Goal: Task Accomplishment & Management: Complete application form

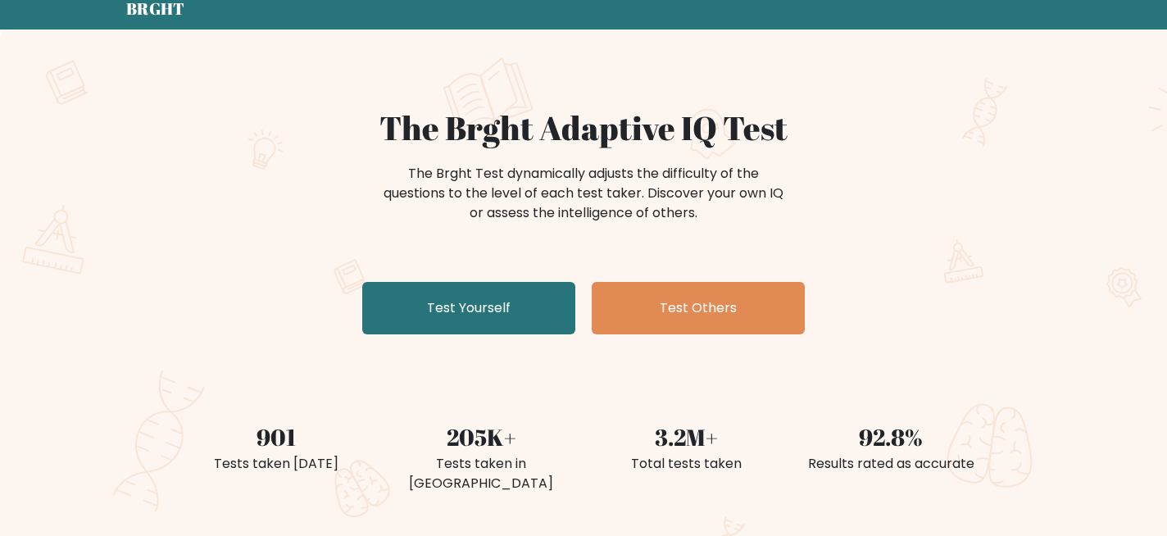
scroll to position [75, 0]
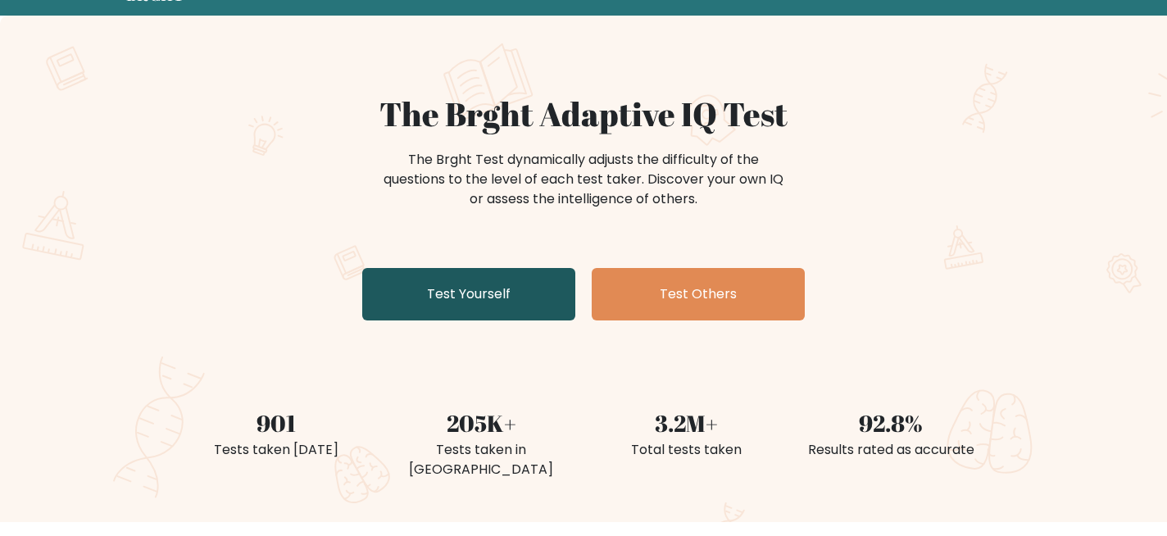
click at [437, 309] on link "Test Yourself" at bounding box center [468, 294] width 213 height 52
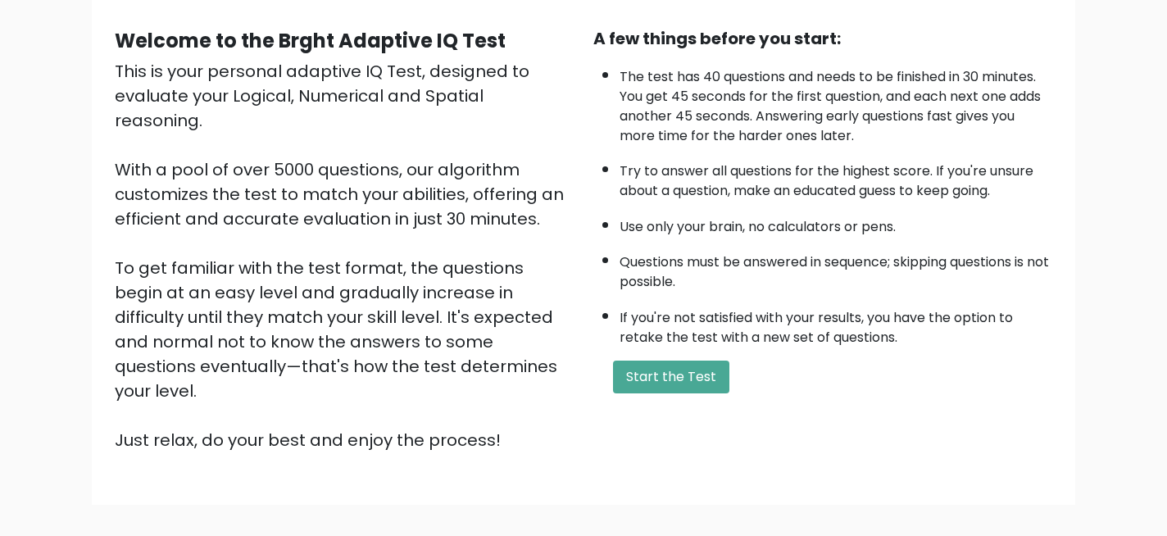
scroll to position [178, 0]
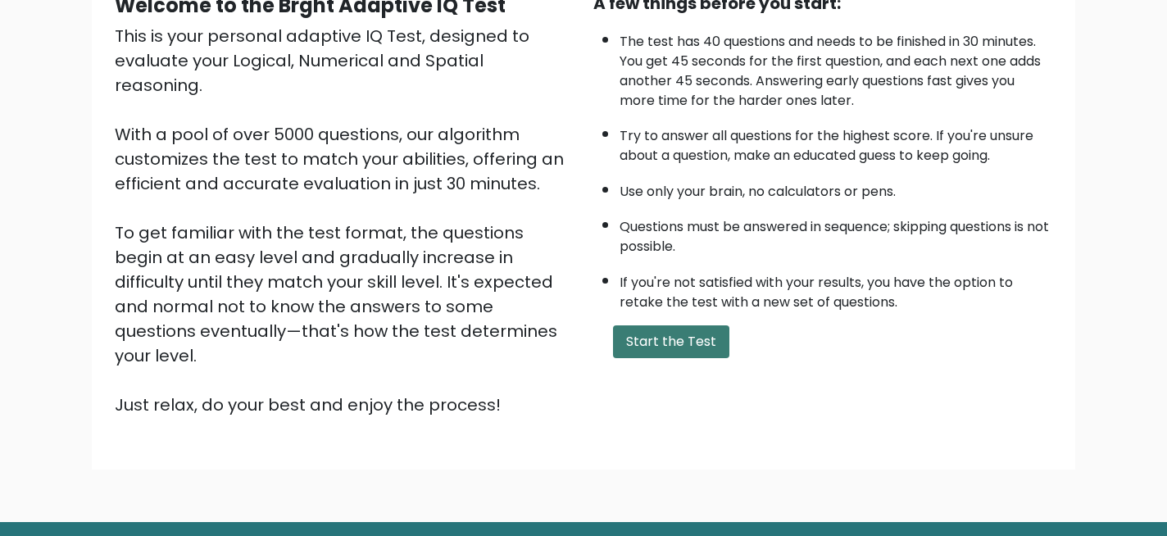
click at [640, 341] on button "Start the Test" at bounding box center [671, 341] width 116 height 33
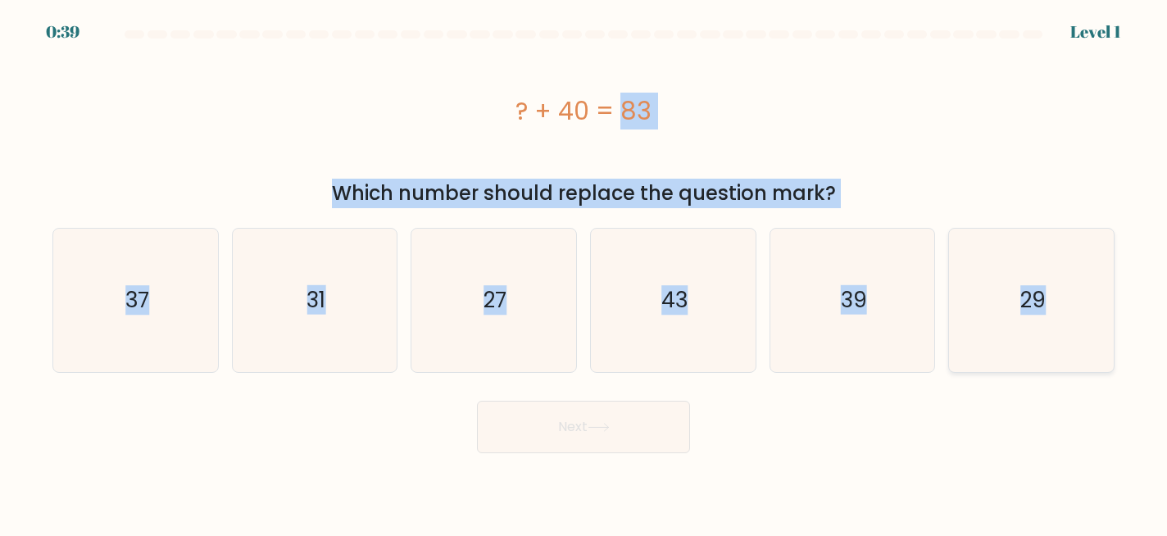
drag, startPoint x: 490, startPoint y: 98, endPoint x: 1050, endPoint y: 347, distance: 612.9
click at [1050, 347] on form "a." at bounding box center [583, 241] width 1167 height 423
copy form "? + 40 = 83 Which number should replace the question mark? a. 37 b. 31 c. 27 d.…"
click at [686, 291] on text "43" at bounding box center [675, 300] width 26 height 30
click at [585, 272] on input "d. 43" at bounding box center [584, 270] width 1 height 4
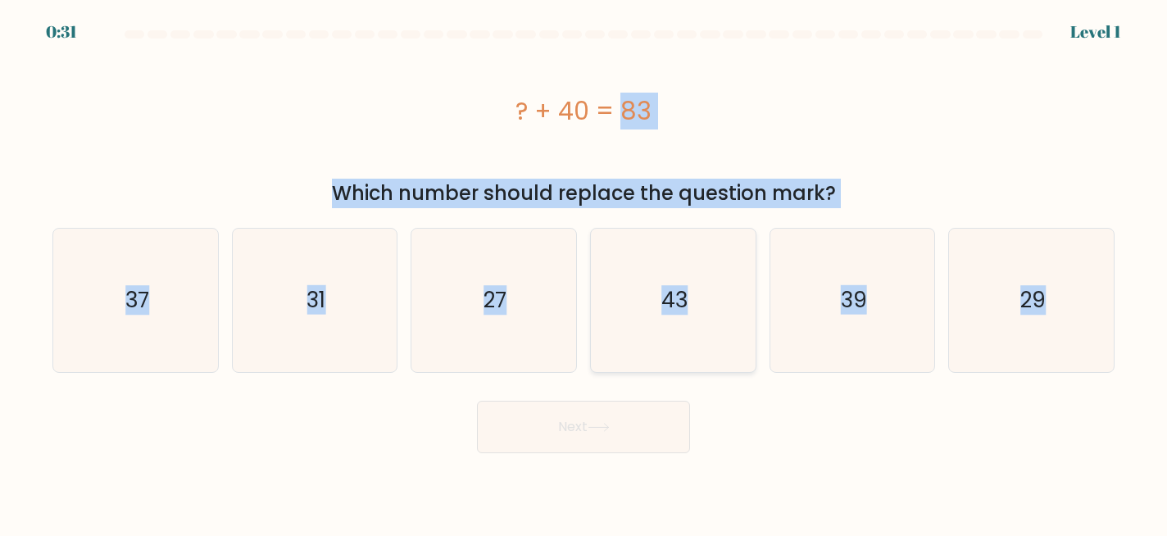
radio input "true"
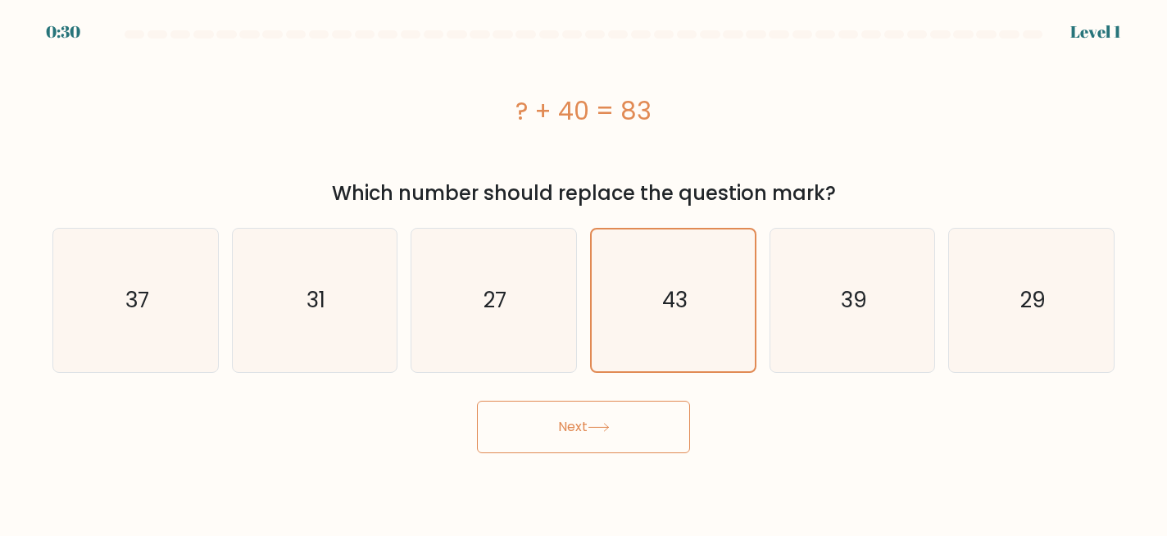
click at [616, 426] on button "Next" at bounding box center [583, 427] width 213 height 52
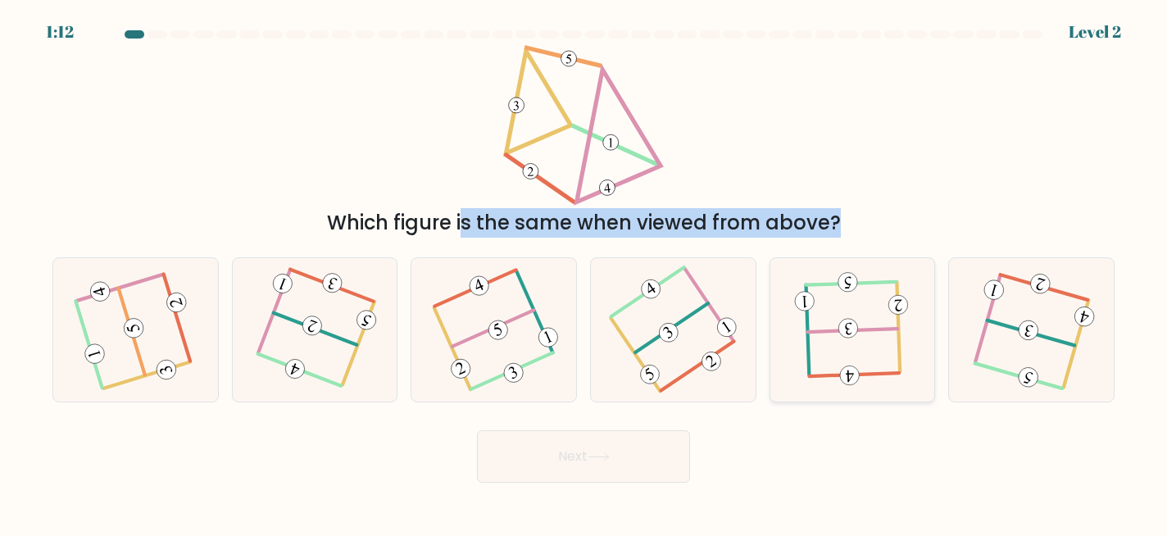
drag, startPoint x: 158, startPoint y: 67, endPoint x: 866, endPoint y: 345, distance: 760.1
click at [866, 345] on form at bounding box center [583, 256] width 1167 height 453
click at [586, 161] on 156 at bounding box center [619, 136] width 84 height 133
drag, startPoint x: 485, startPoint y: 62, endPoint x: 882, endPoint y: 397, distance: 519.0
click at [882, 397] on form at bounding box center [583, 256] width 1167 height 453
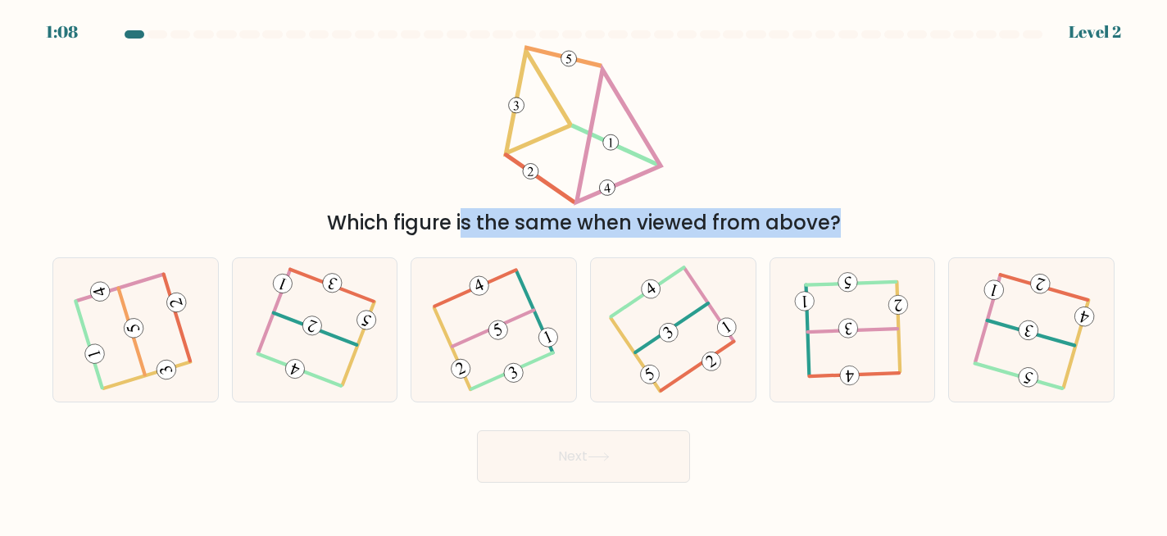
click at [794, 100] on div "Which figure is the same when viewed from above?" at bounding box center [584, 141] width 1082 height 193
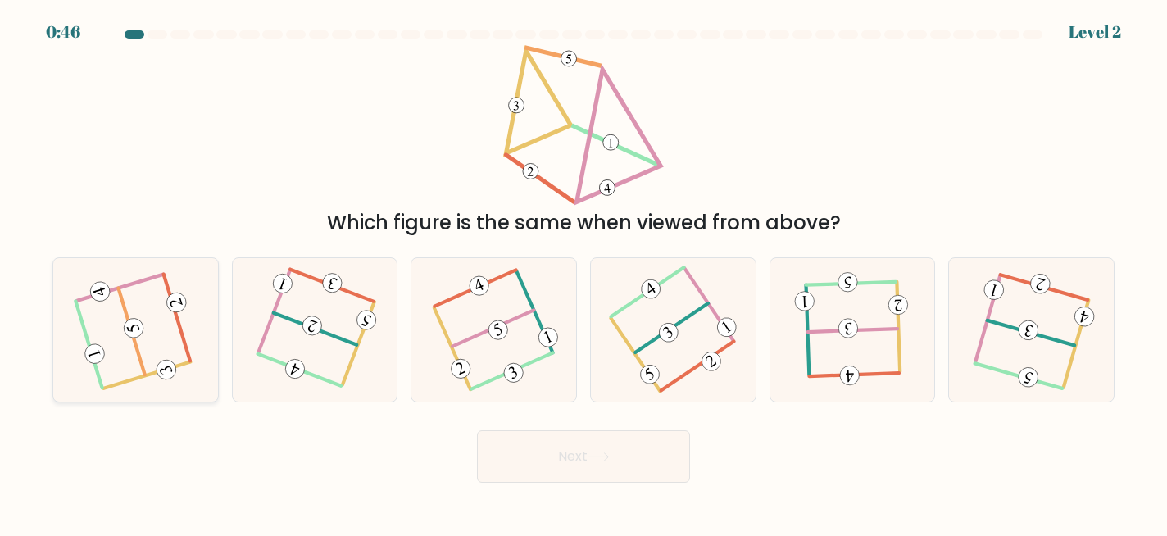
click at [145, 352] on icon at bounding box center [136, 330] width 115 height 115
click at [584, 272] on input "a." at bounding box center [584, 270] width 1 height 4
radio input "true"
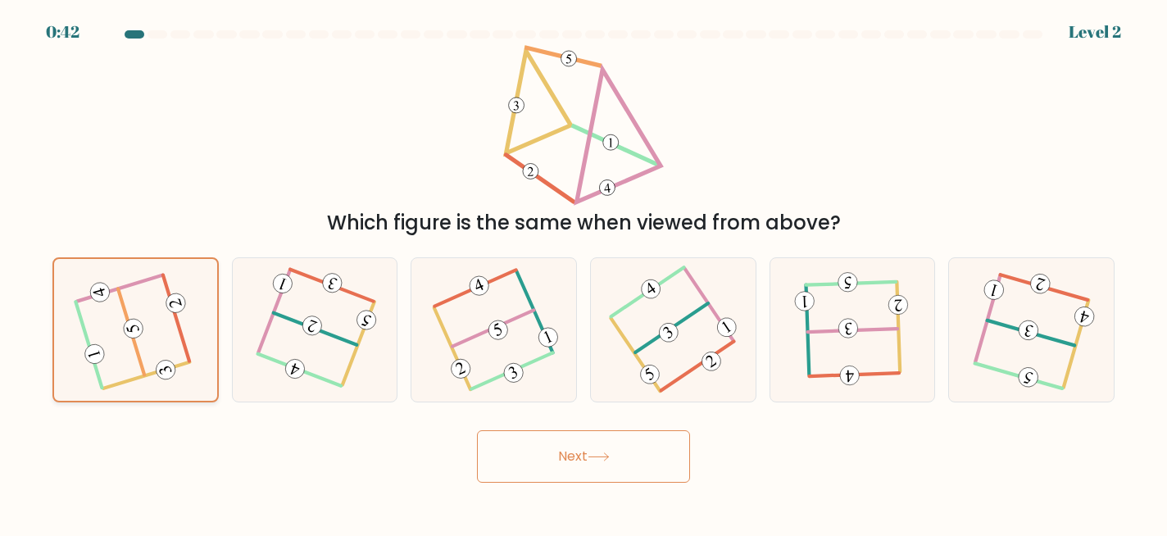
click at [133, 370] on icon at bounding box center [135, 330] width 113 height 113
click at [584, 272] on input "a." at bounding box center [584, 270] width 1 height 4
click at [521, 447] on button "Next" at bounding box center [583, 456] width 213 height 52
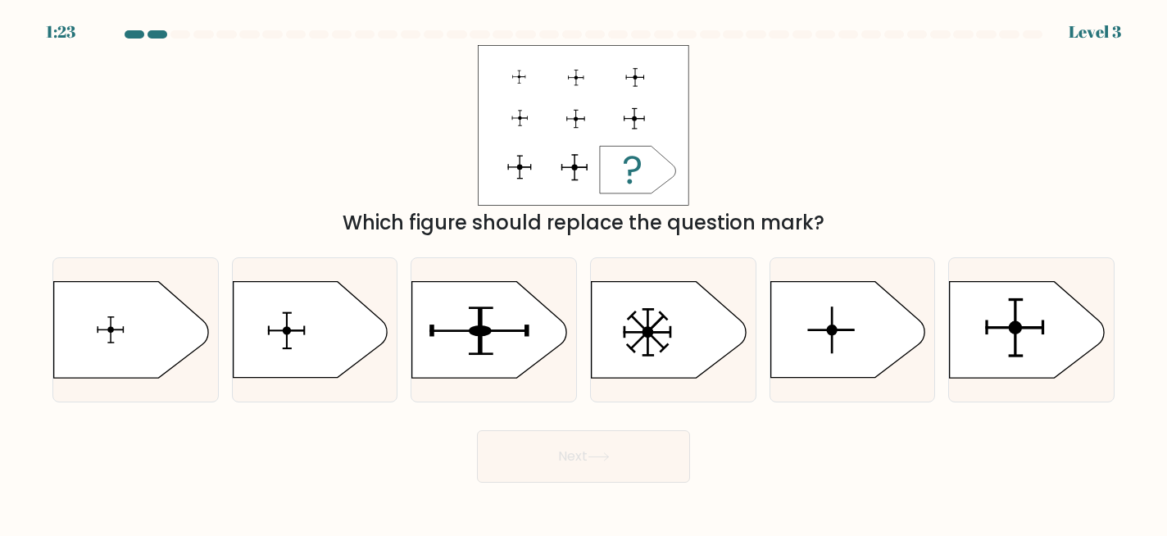
drag, startPoint x: 437, startPoint y: 43, endPoint x: 753, endPoint y: 196, distance: 350.5
click at [753, 196] on form "a." at bounding box center [583, 256] width 1167 height 453
click at [423, 220] on div "Which figure should replace the question mark?" at bounding box center [583, 223] width 1043 height 30
click at [998, 322] on icon at bounding box center [1027, 330] width 154 height 96
click at [585, 272] on input "f." at bounding box center [584, 270] width 1 height 4
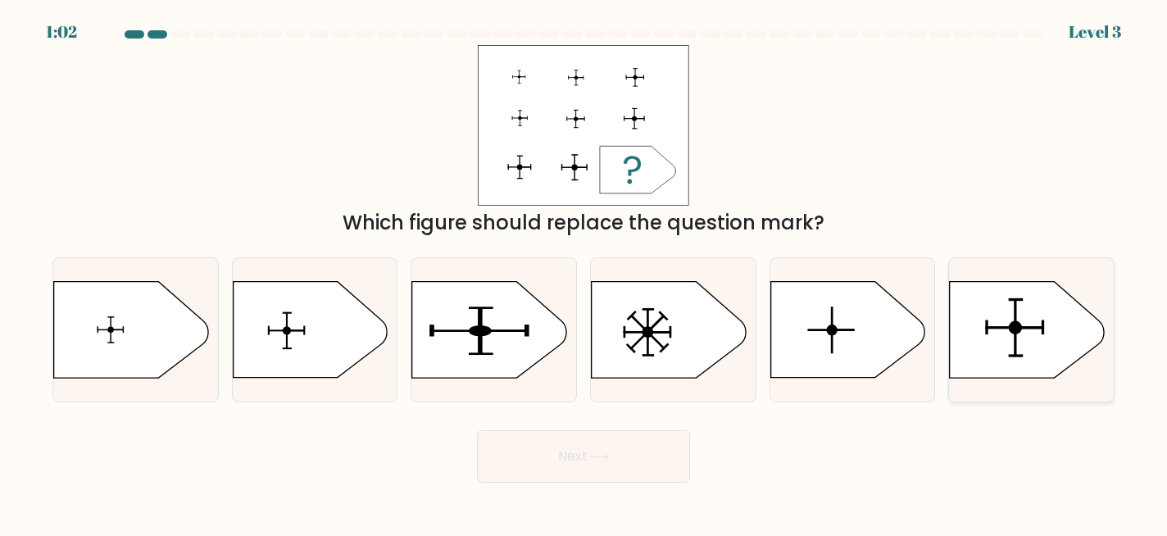
radio input "true"
click at [137, 317] on icon at bounding box center [131, 330] width 154 height 96
click at [584, 272] on input "a." at bounding box center [584, 270] width 1 height 4
radio input "true"
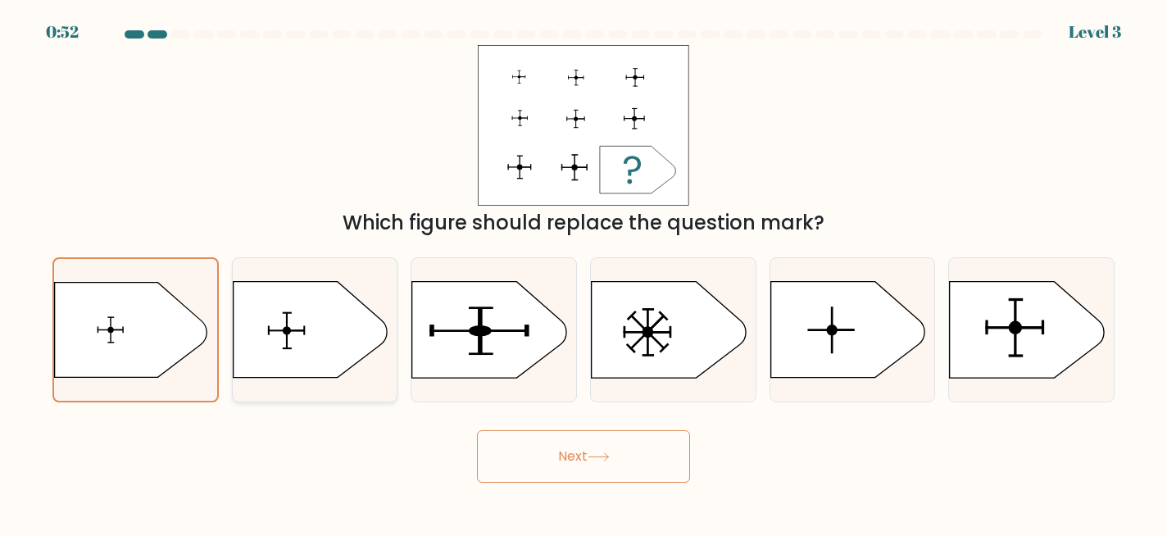
click at [316, 314] on icon at bounding box center [310, 330] width 154 height 96
click at [584, 272] on input "b." at bounding box center [584, 270] width 1 height 4
radio input "true"
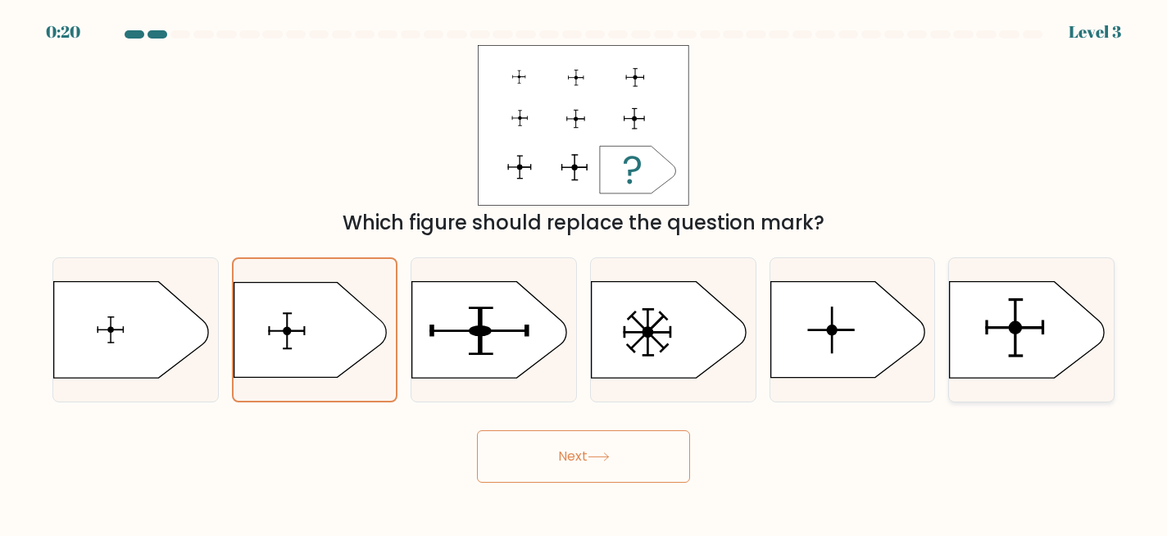
click at [1037, 312] on icon at bounding box center [1027, 330] width 154 height 96
click at [585, 272] on input "f." at bounding box center [584, 270] width 1 height 4
radio input "true"
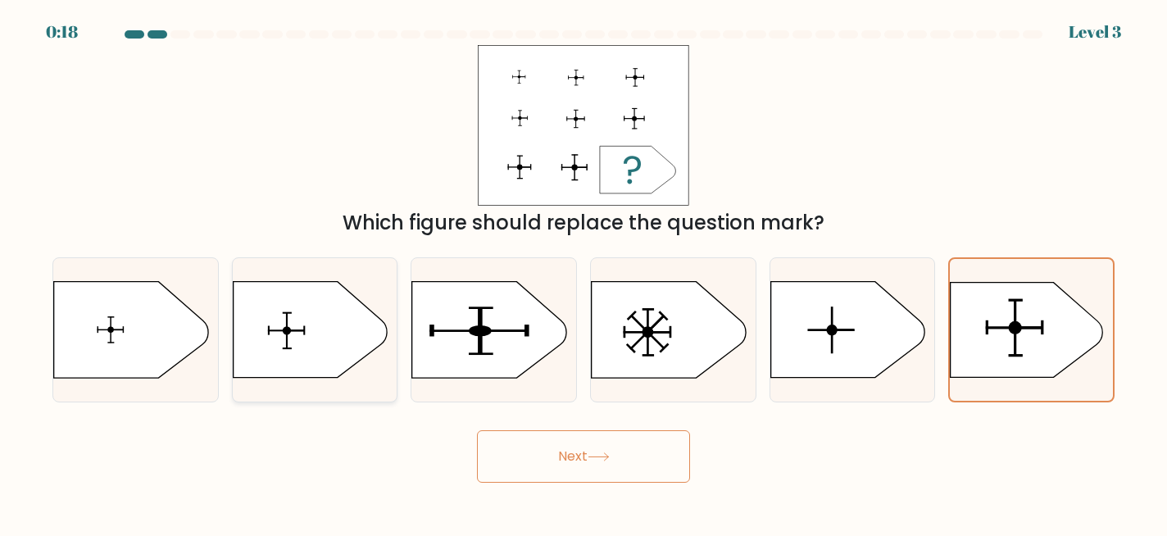
click at [262, 339] on icon at bounding box center [310, 330] width 154 height 96
click at [584, 272] on input "b." at bounding box center [584, 270] width 1 height 4
radio input "true"
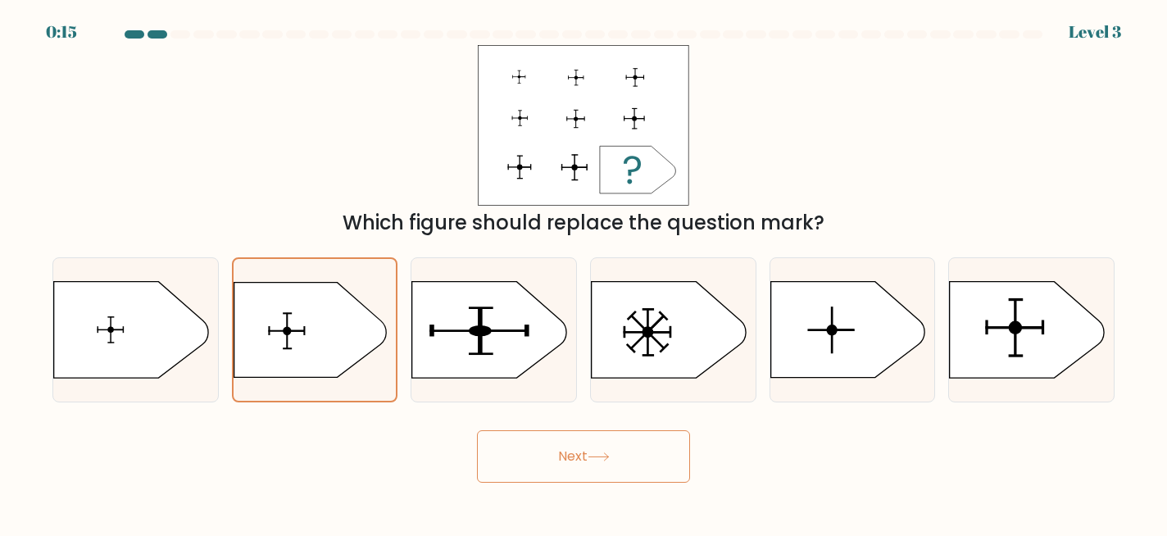
click at [562, 457] on button "Next" at bounding box center [583, 456] width 213 height 52
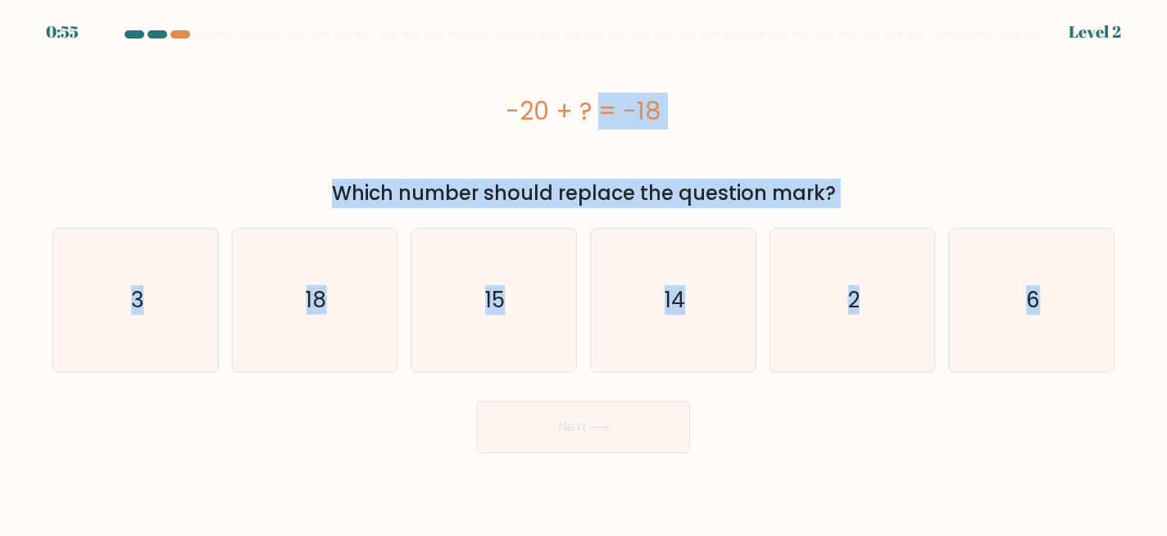
drag, startPoint x: 489, startPoint y: 77, endPoint x: 1117, endPoint y: 375, distance: 694.9
click at [1117, 375] on form "a. 3" at bounding box center [583, 241] width 1167 height 423
copy form "-20 + ? = -18 Which number should replace the question mark? a. 3 b. 18 c. 15 d…"
click at [814, 314] on icon "2" at bounding box center [852, 300] width 143 height 143
click at [585, 272] on input "e. 2" at bounding box center [584, 270] width 1 height 4
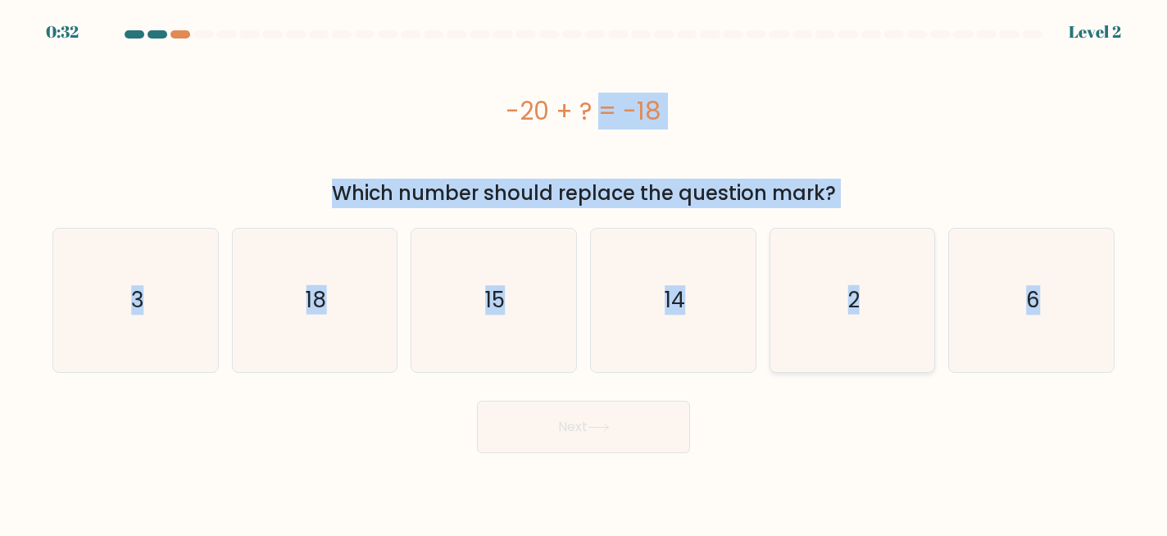
radio input "true"
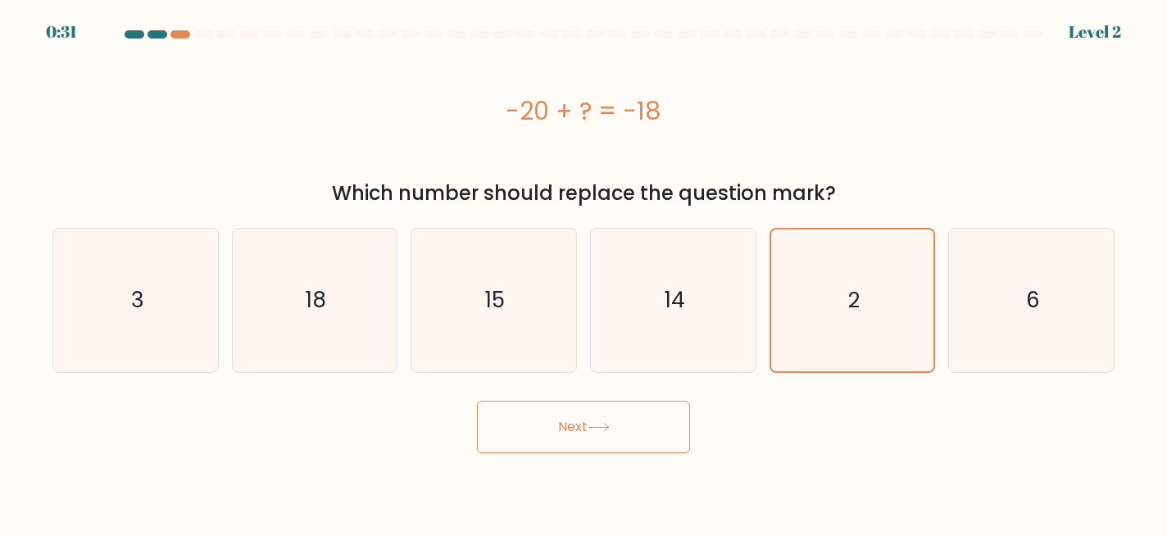
click at [630, 441] on button "Next" at bounding box center [583, 427] width 213 height 52
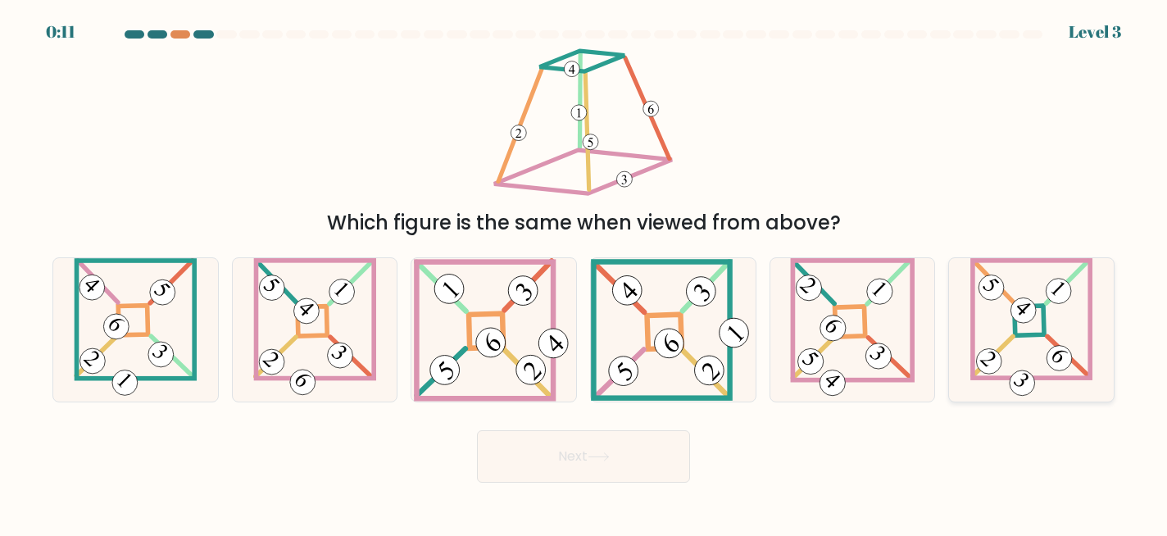
click at [1020, 317] on 857 at bounding box center [1023, 310] width 35 height 35
click at [585, 272] on input "f." at bounding box center [584, 270] width 1 height 4
radio input "true"
click at [657, 449] on button "Next" at bounding box center [583, 456] width 213 height 52
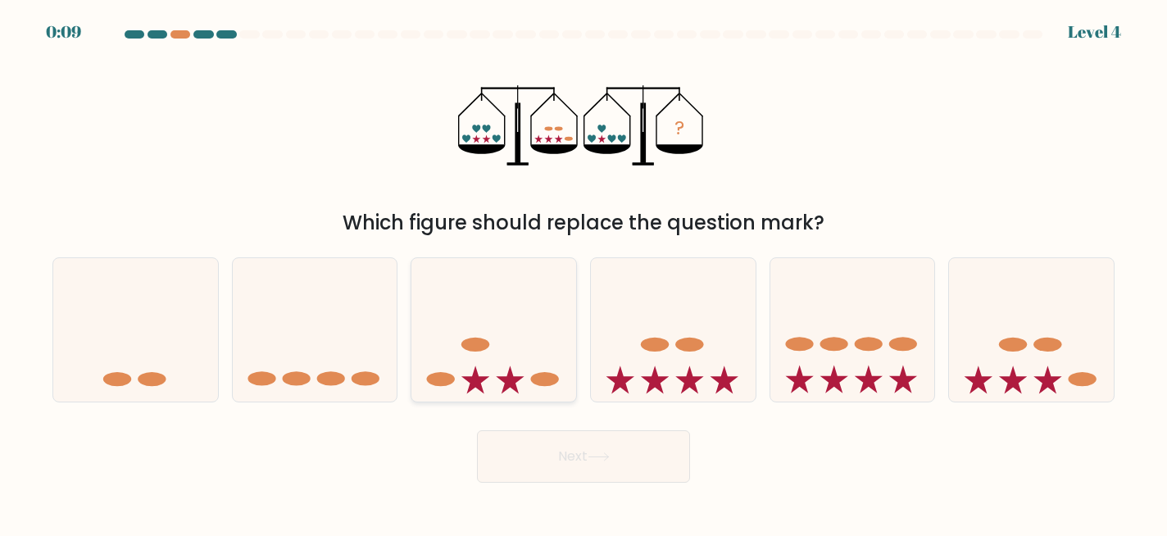
click at [530, 346] on icon at bounding box center [494, 330] width 165 height 136
click at [584, 272] on input "c." at bounding box center [584, 270] width 1 height 4
radio input "true"
click at [575, 453] on button "Next" at bounding box center [583, 456] width 213 height 52
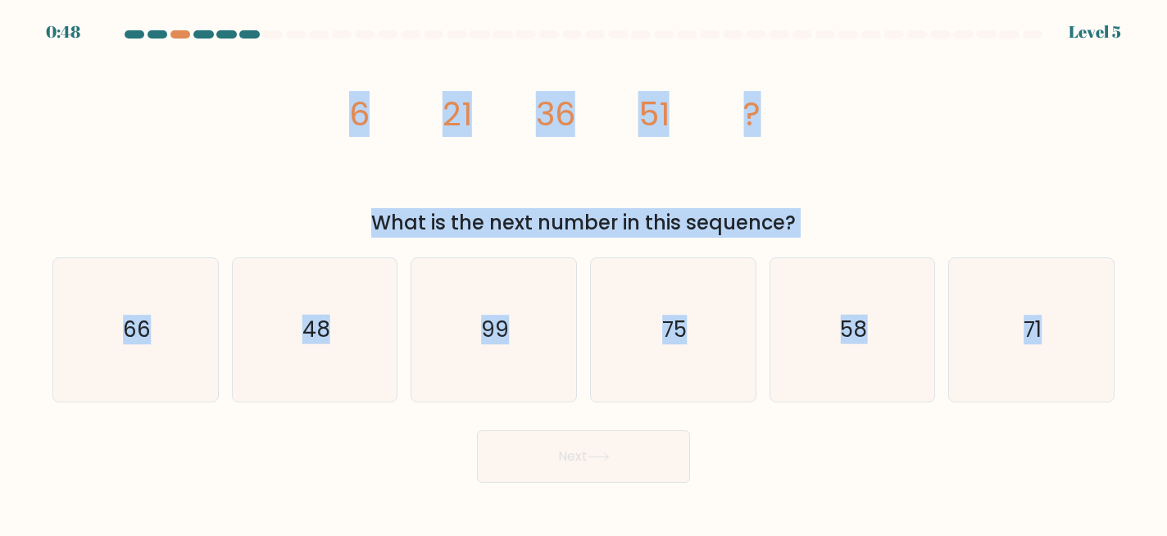
drag, startPoint x: 305, startPoint y: 97, endPoint x: 1140, endPoint y: 410, distance: 891.4
click at [1140, 410] on form at bounding box center [583, 256] width 1167 height 453
copy form "6 21 36 51 ? What is the next number in this sequence? a. 66 b. 48 c. 99 d. 75 …"
click at [148, 343] on text "66" at bounding box center [137, 331] width 28 height 30
click at [584, 272] on input "a. 66" at bounding box center [584, 270] width 1 height 4
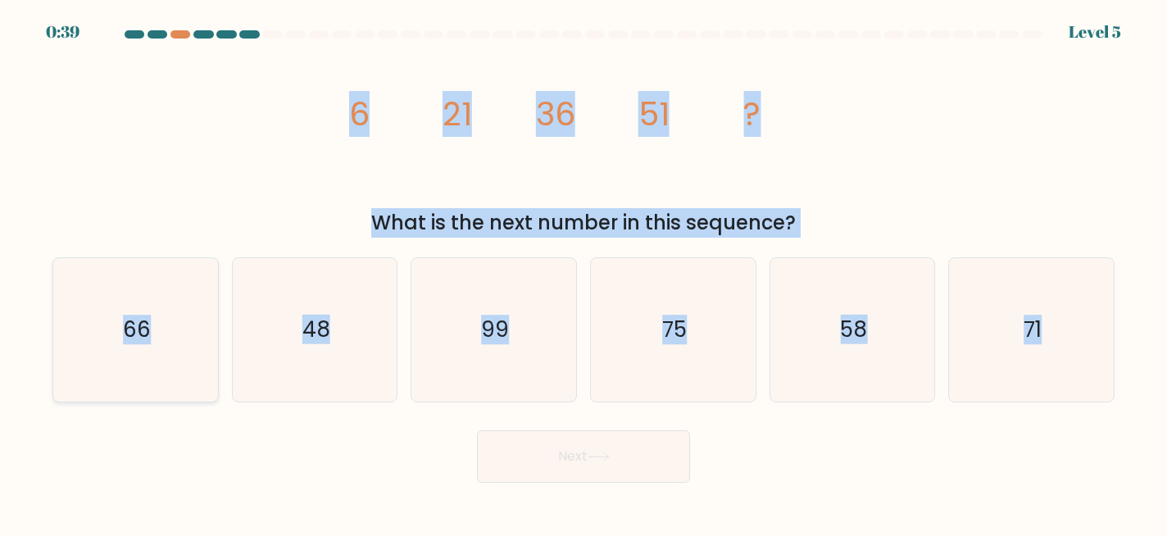
radio input "true"
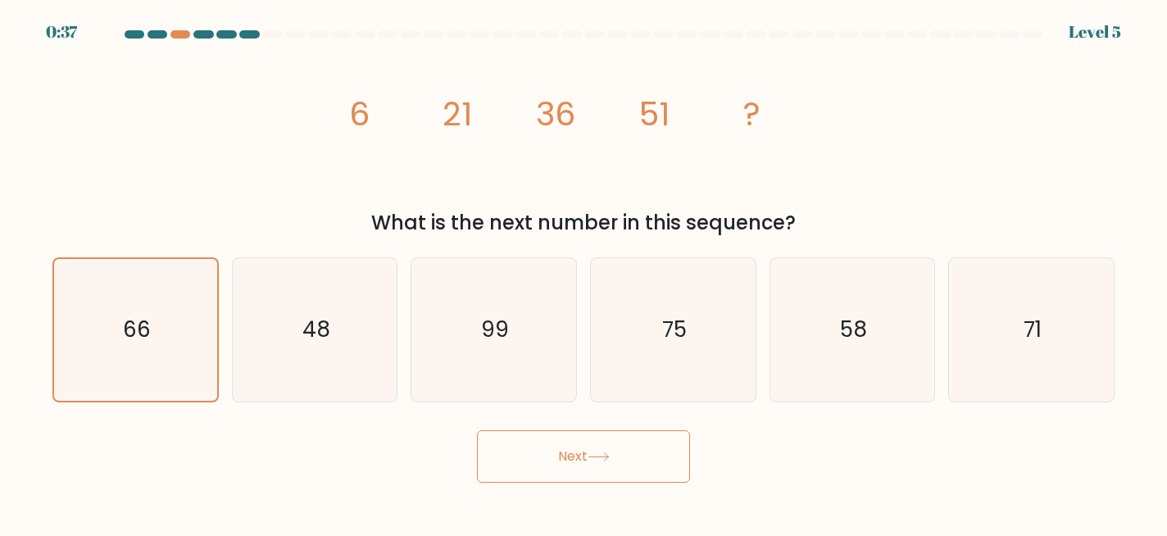
click at [568, 449] on button "Next" at bounding box center [583, 456] width 213 height 52
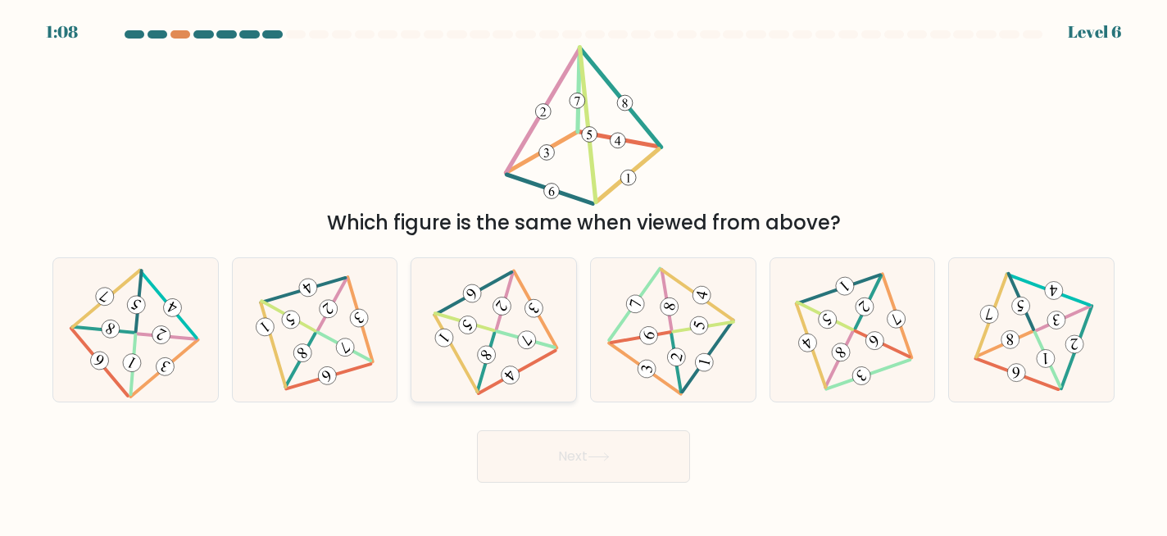
click at [490, 325] on icon at bounding box center [493, 330] width 117 height 115
click at [584, 272] on input "c." at bounding box center [584, 270] width 1 height 4
radio input "true"
click at [600, 454] on icon at bounding box center [599, 457] width 22 height 9
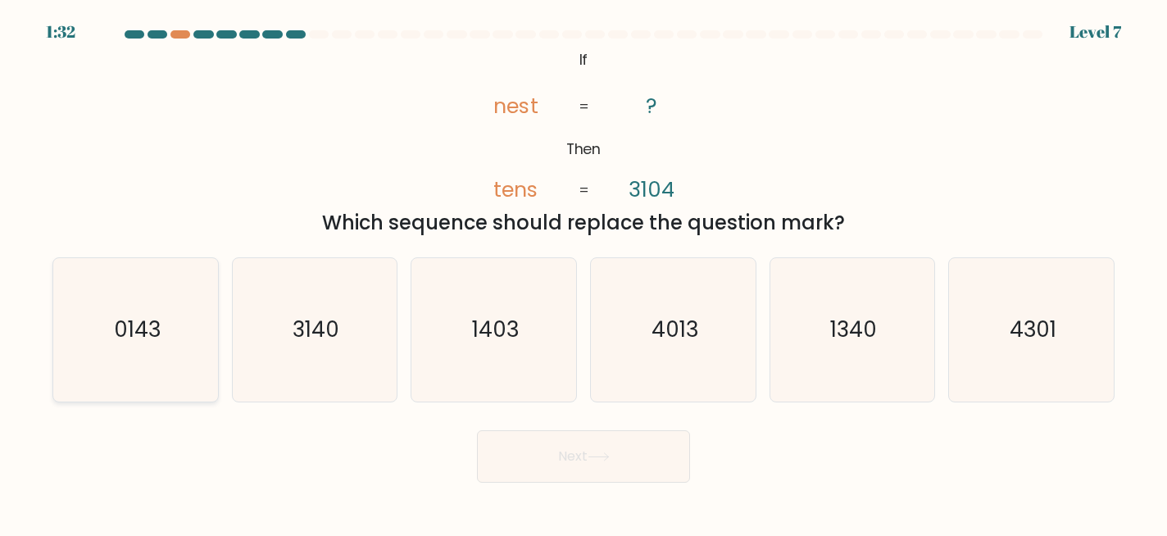
click at [152, 332] on text "0143" at bounding box center [137, 331] width 47 height 30
click at [584, 272] on input "a. 0143" at bounding box center [584, 270] width 1 height 4
radio input "true"
click at [592, 458] on icon at bounding box center [599, 457] width 22 height 9
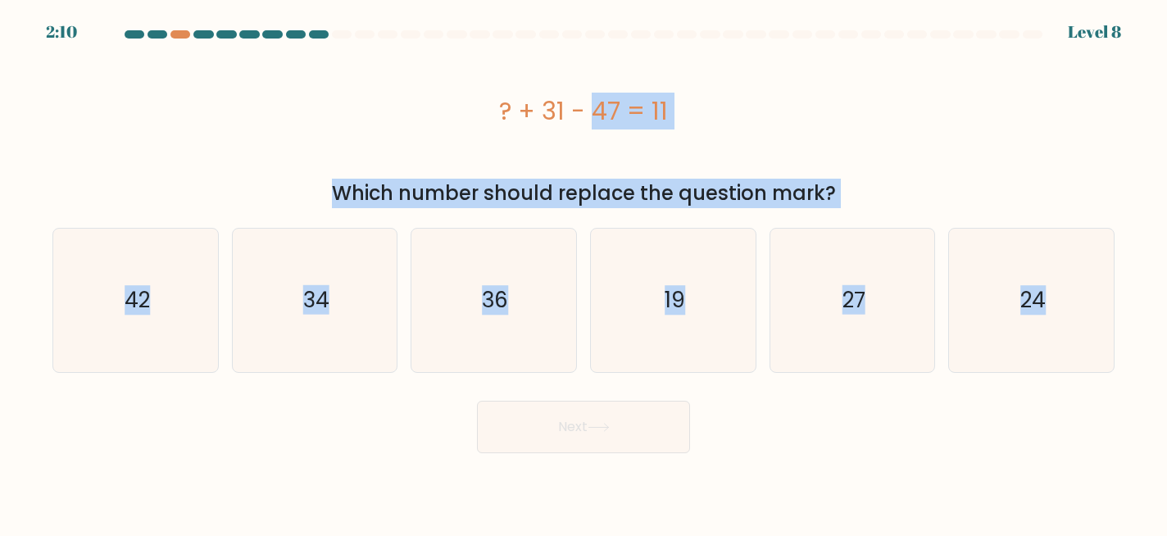
drag, startPoint x: 448, startPoint y: 64, endPoint x: 1227, endPoint y: 313, distance: 817.7
click at [1167, 313] on html "2:10 Level 8" at bounding box center [583, 268] width 1167 height 536
copy form "? + 31 - 47 = 11 Which number should replace the question mark? a. 42 b. 34 c. …"
click at [812, 246] on icon "27" at bounding box center [852, 300] width 143 height 143
click at [585, 268] on input "e. 27" at bounding box center [584, 270] width 1 height 4
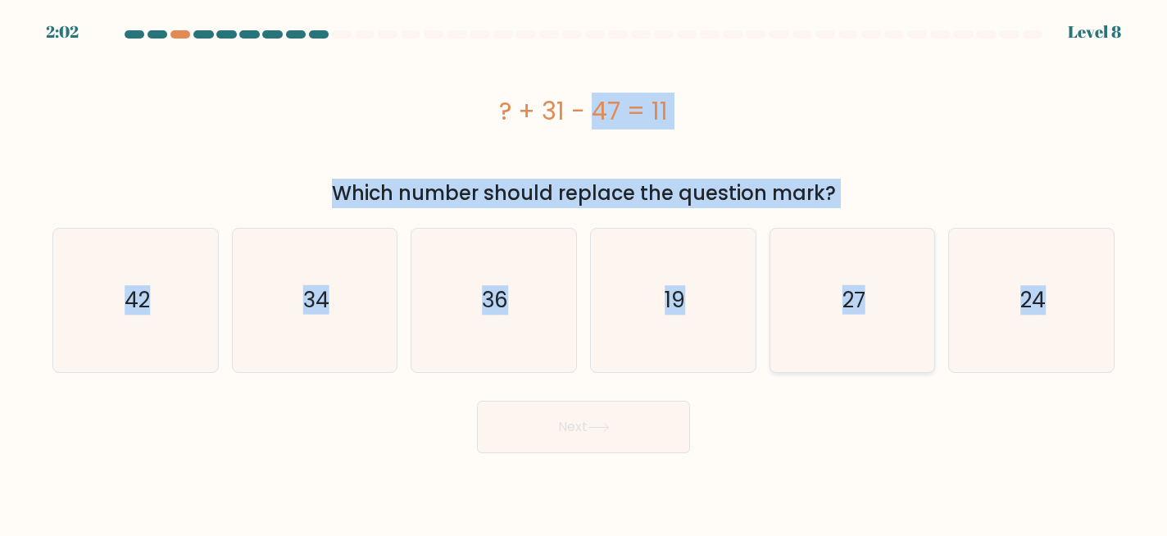
radio input "true"
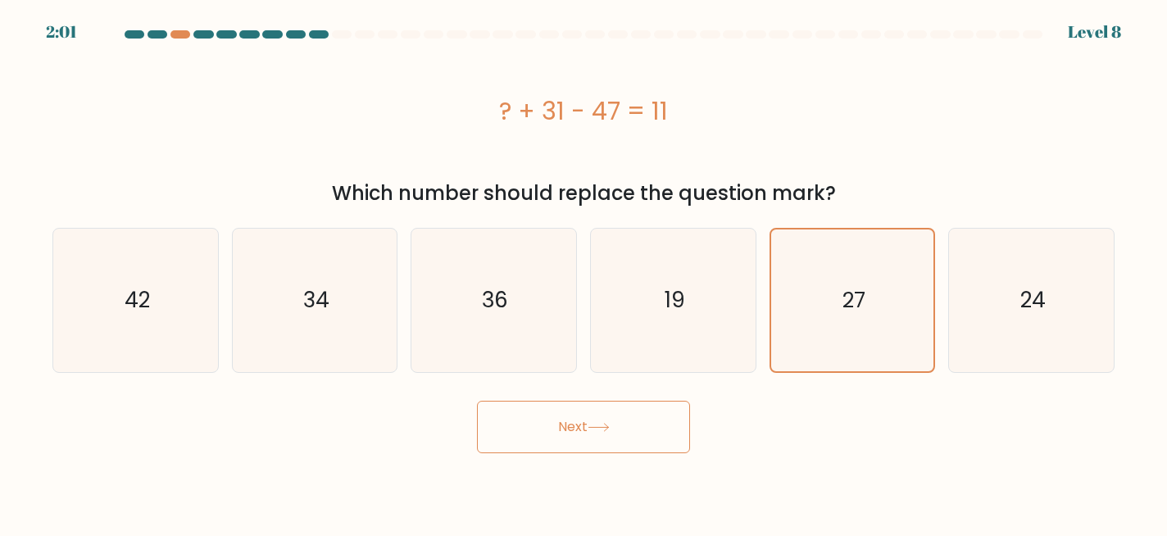
click at [660, 436] on button "Next" at bounding box center [583, 427] width 213 height 52
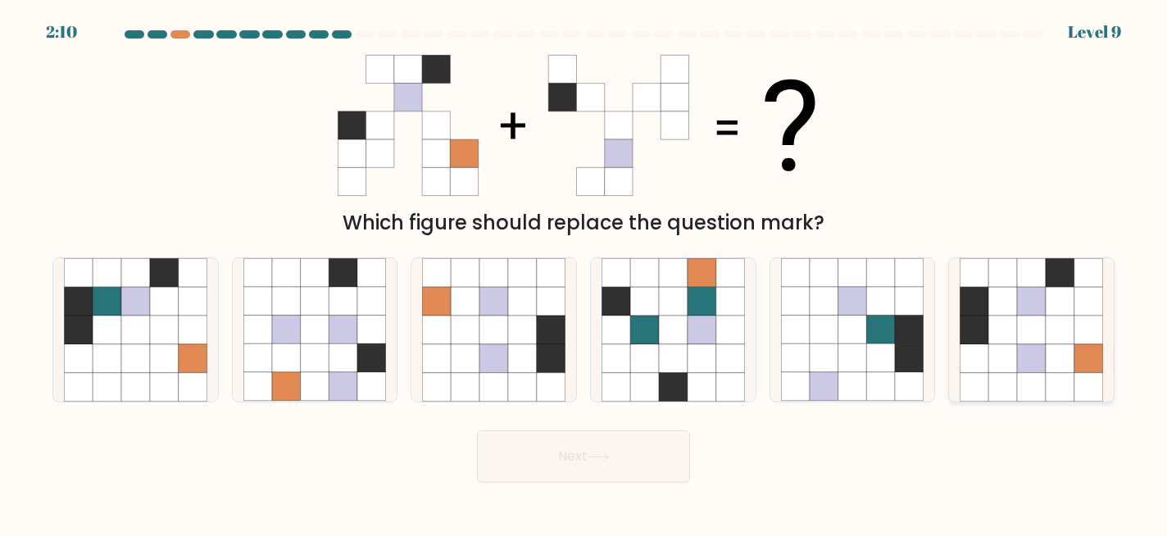
click at [984, 341] on icon at bounding box center [975, 330] width 29 height 29
click at [585, 272] on input "f." at bounding box center [584, 270] width 1 height 4
radio input "true"
click at [620, 438] on button "Next" at bounding box center [583, 456] width 213 height 52
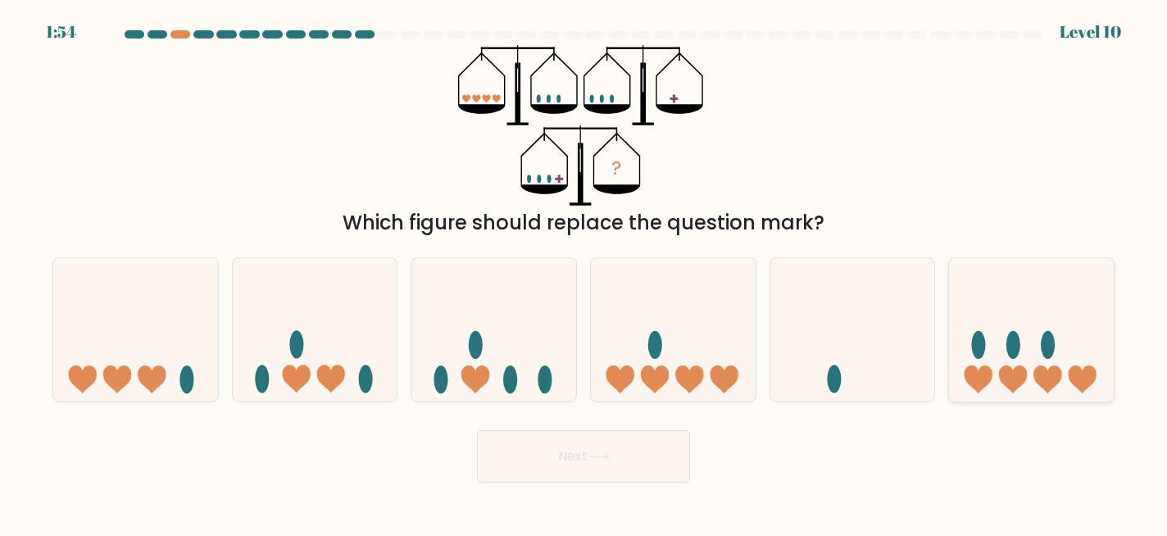
click at [963, 357] on icon at bounding box center [1031, 330] width 165 height 136
click at [585, 272] on input "f." at bounding box center [584, 270] width 1 height 4
radio input "true"
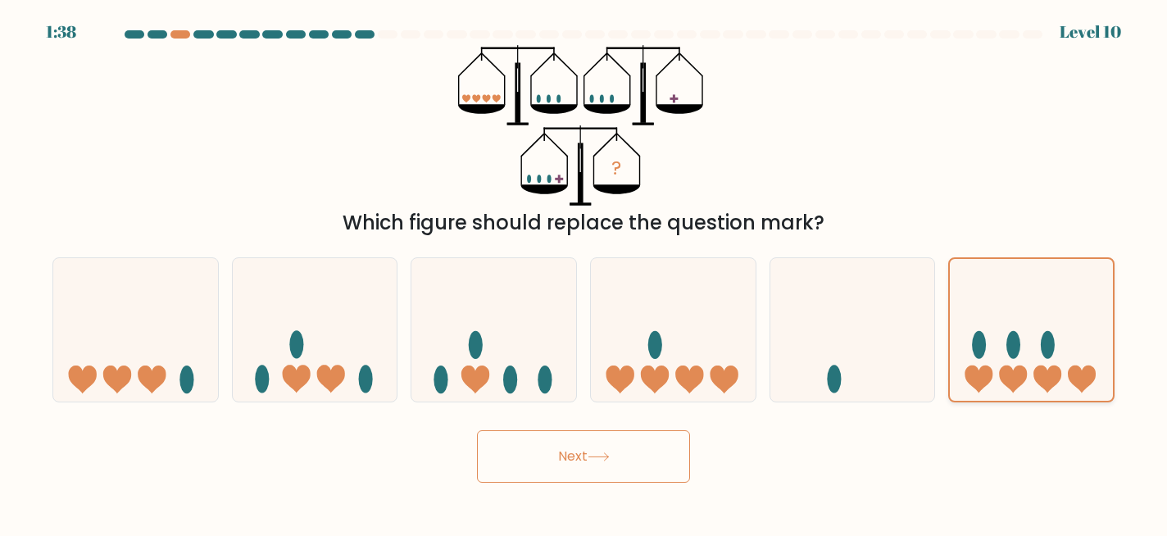
click at [1054, 358] on icon at bounding box center [1031, 329] width 163 height 135
click at [585, 272] on input "f." at bounding box center [584, 270] width 1 height 4
click at [587, 464] on button "Next" at bounding box center [583, 456] width 213 height 52
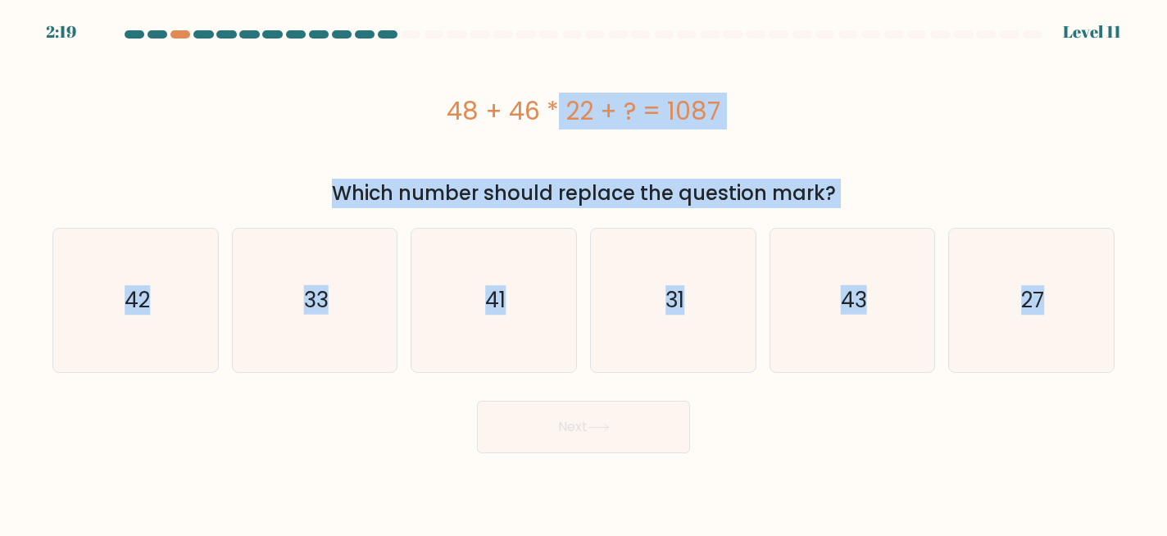
drag, startPoint x: 450, startPoint y: 95, endPoint x: 1125, endPoint y: 384, distance: 733.8
click at [1125, 384] on form "a." at bounding box center [583, 241] width 1167 height 423
copy form "48 + 46 * 22 + ? = 1087 Which number should replace the question mark? a. 42 b.…"
click at [1020, 278] on icon "27" at bounding box center [1031, 300] width 143 height 143
click at [585, 272] on input "f. 27" at bounding box center [584, 270] width 1 height 4
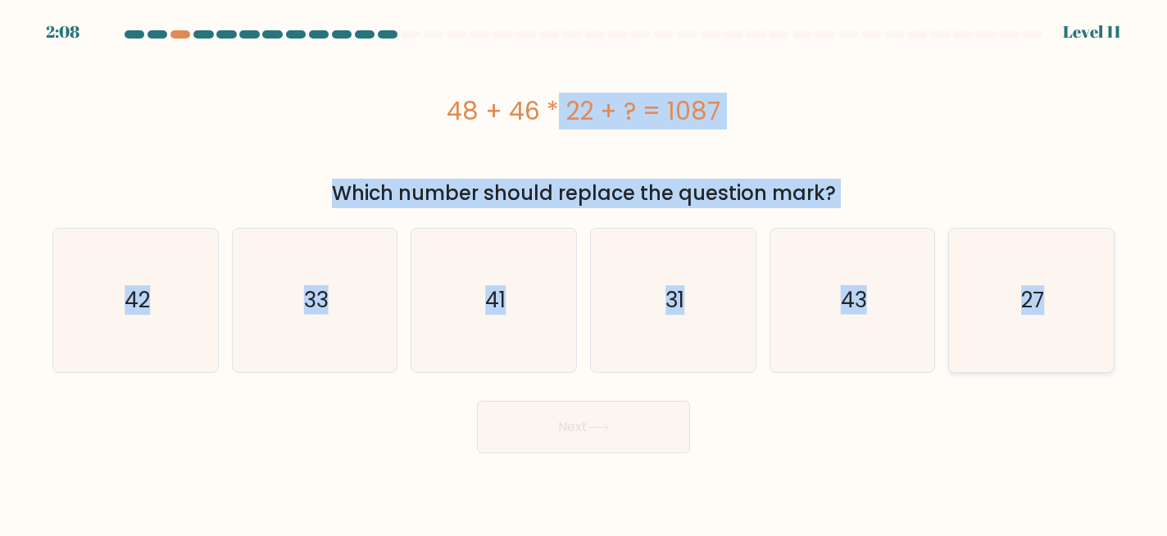
radio input "true"
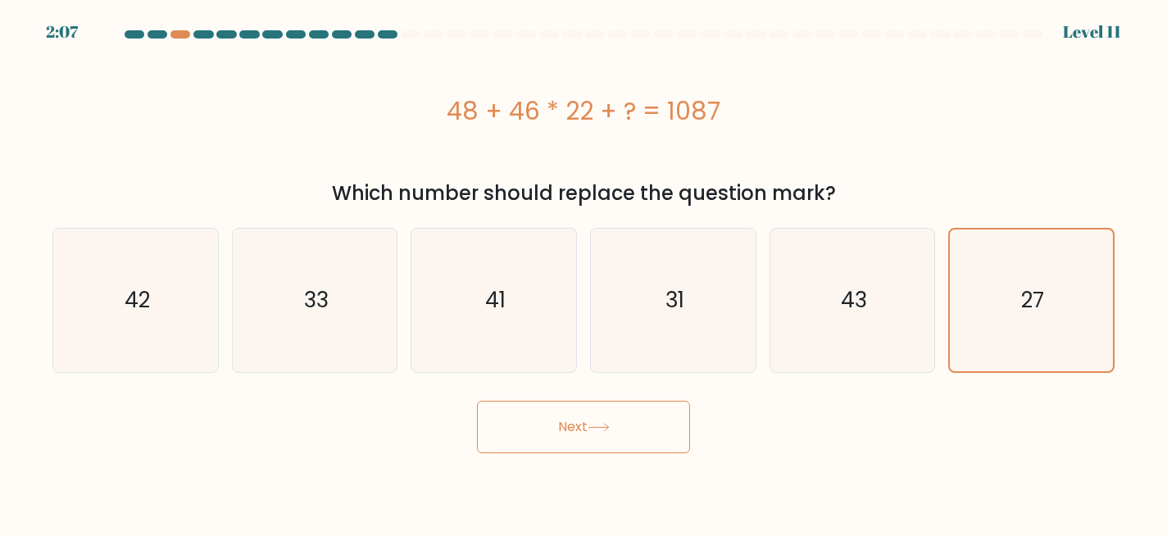
click at [666, 433] on button "Next" at bounding box center [583, 427] width 213 height 52
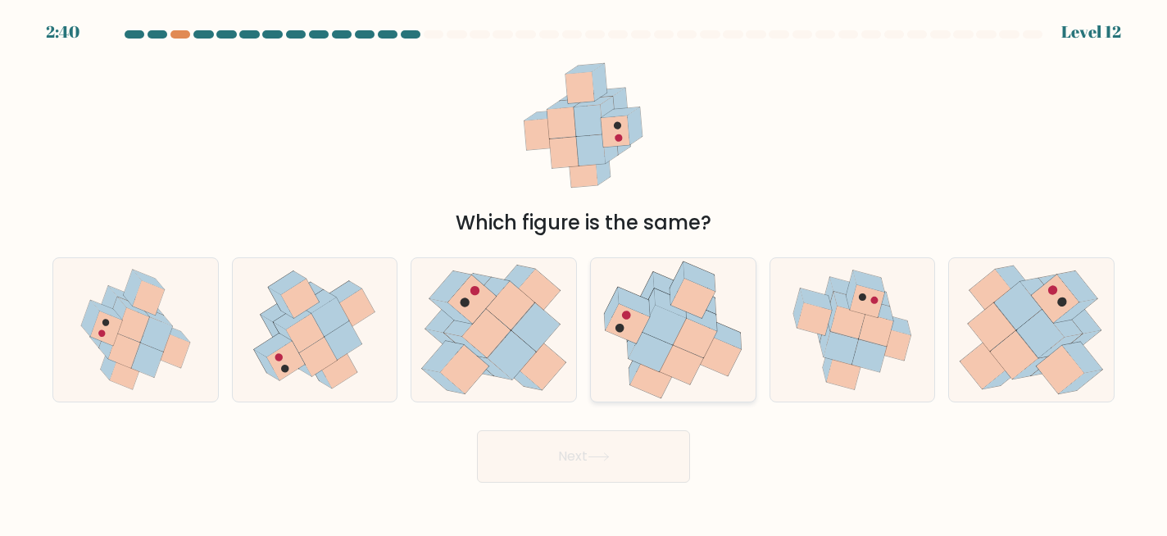
click at [680, 322] on icon at bounding box center [665, 325] width 44 height 39
click at [585, 272] on input "d." at bounding box center [584, 270] width 1 height 4
radio input "true"
click at [622, 457] on button "Next" at bounding box center [583, 456] width 213 height 52
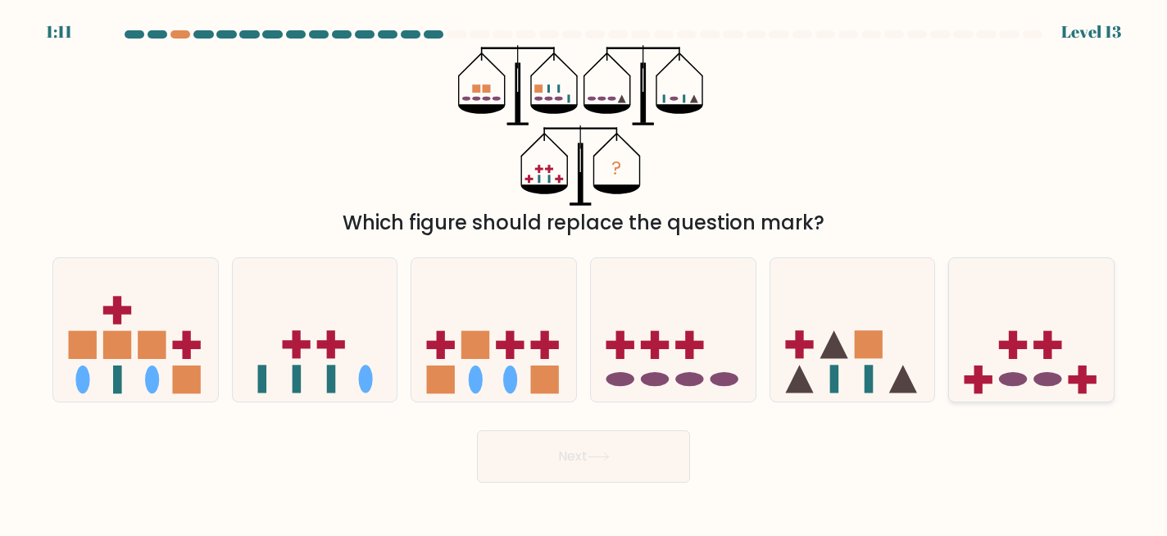
click at [1041, 346] on rect at bounding box center [1048, 345] width 28 height 8
click at [585, 272] on input "f." at bounding box center [584, 270] width 1 height 4
radio input "true"
click at [622, 455] on button "Next" at bounding box center [583, 456] width 213 height 52
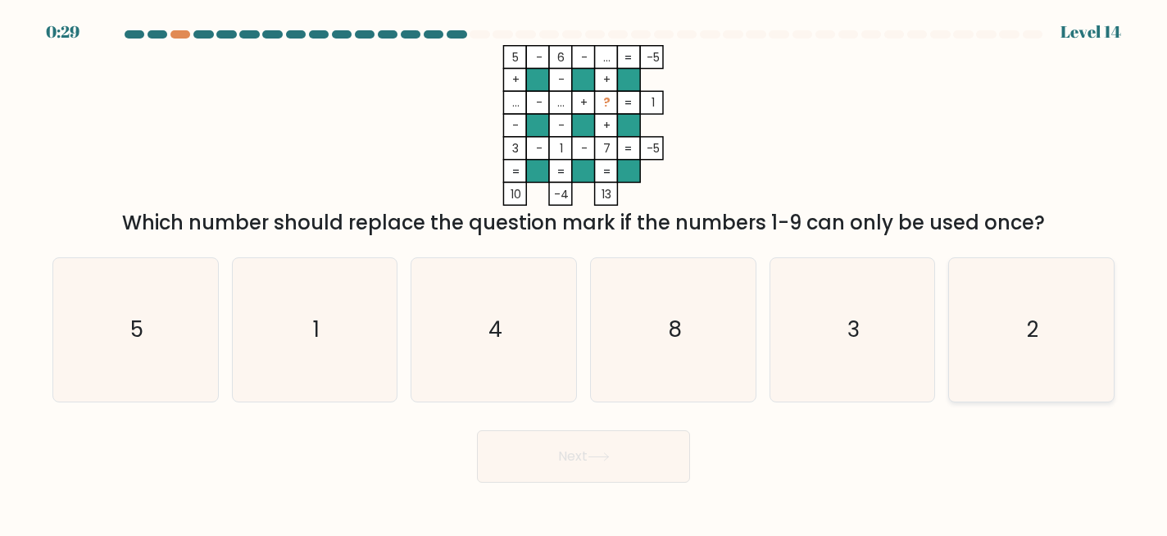
click at [1003, 284] on icon "2" at bounding box center [1031, 329] width 143 height 143
click at [585, 272] on input "f. 2" at bounding box center [584, 270] width 1 height 4
radio input "true"
click at [593, 448] on button "Next" at bounding box center [583, 456] width 213 height 52
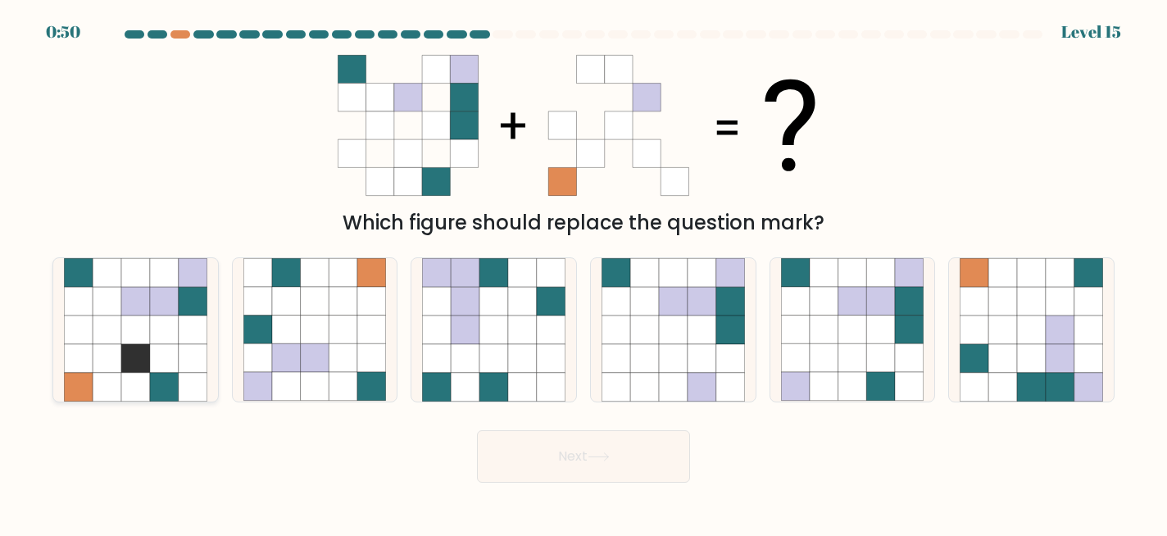
click at [117, 361] on icon at bounding box center [107, 358] width 29 height 29
click at [584, 272] on input "a." at bounding box center [584, 270] width 1 height 4
radio input "true"
click at [304, 347] on icon at bounding box center [315, 358] width 29 height 29
click at [584, 272] on input "b." at bounding box center [584, 270] width 1 height 4
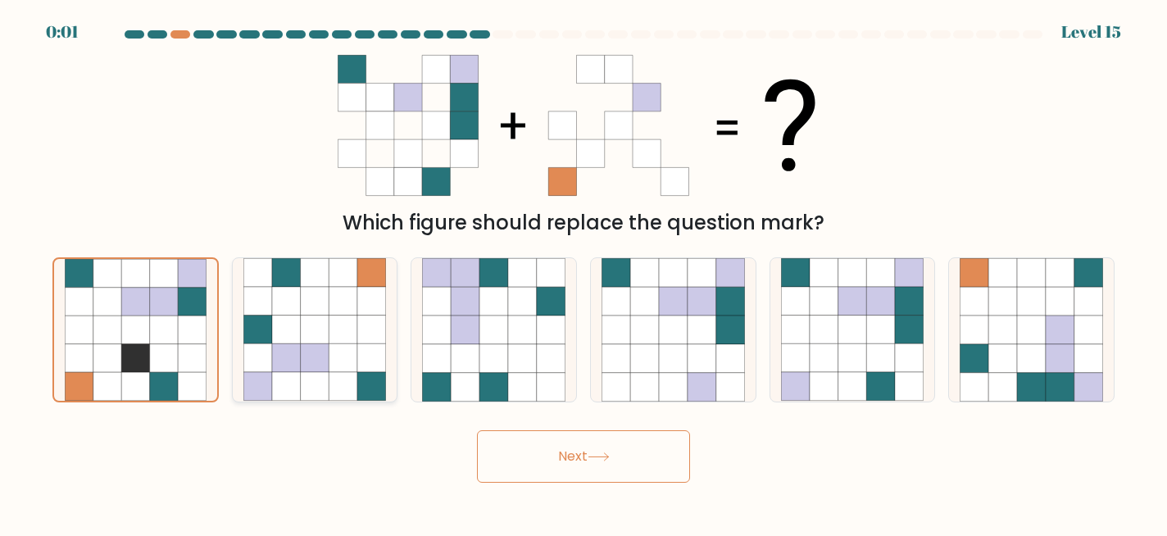
radio input "true"
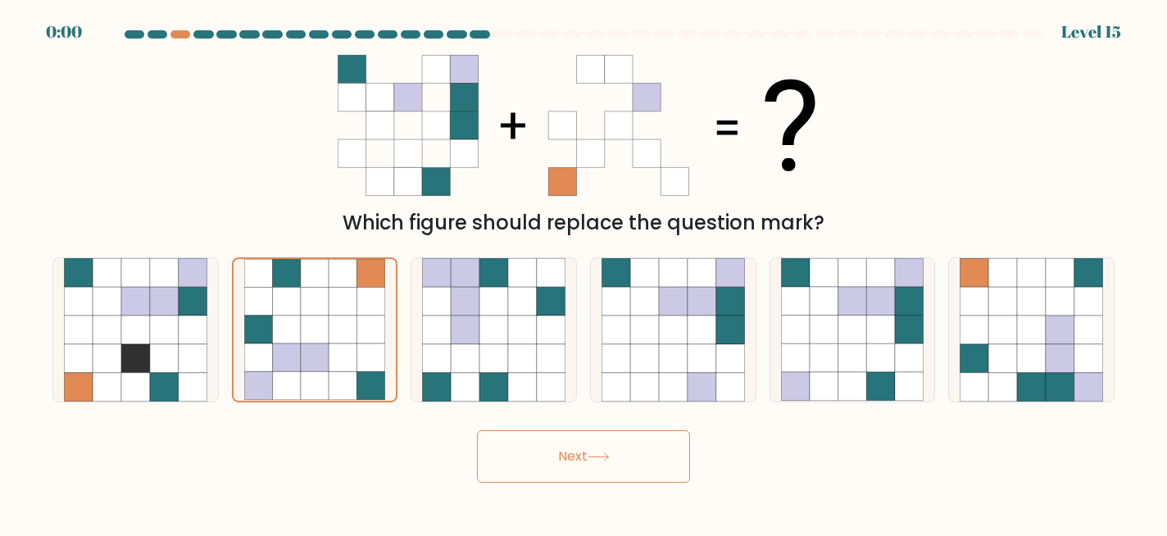
click at [525, 438] on button "Next" at bounding box center [583, 456] width 213 height 52
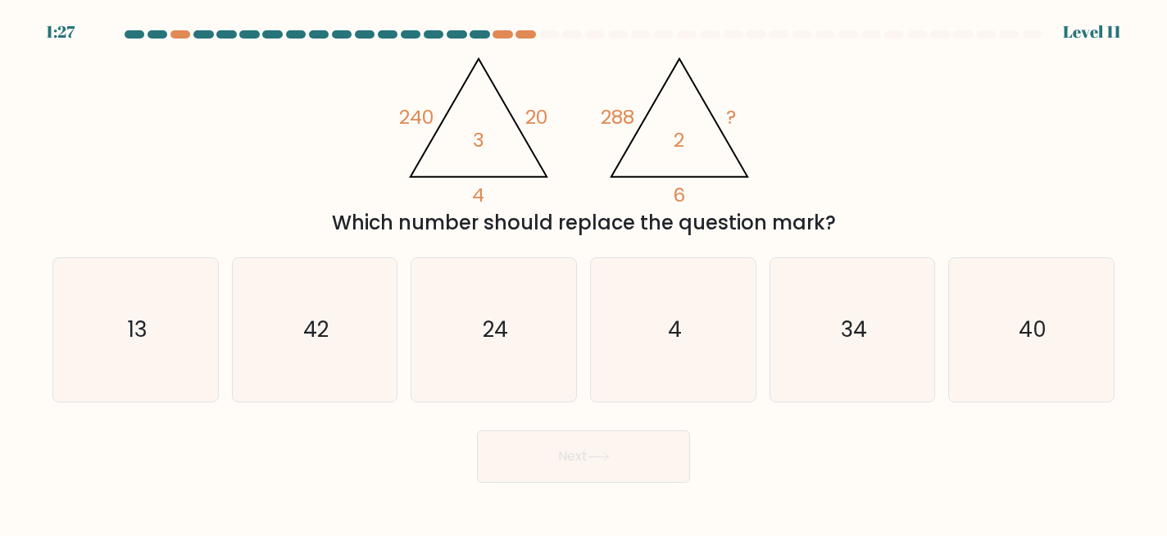
click at [264, 184] on div "@import url('[URL][DOMAIN_NAME]); 240 20 4 3 @import url('[URL][DOMAIN_NAME]); …" at bounding box center [584, 141] width 1082 height 193
click at [420, 334] on div "24" at bounding box center [494, 329] width 166 height 145
click at [584, 272] on input "c. 24" at bounding box center [584, 270] width 1 height 4
radio input "true"
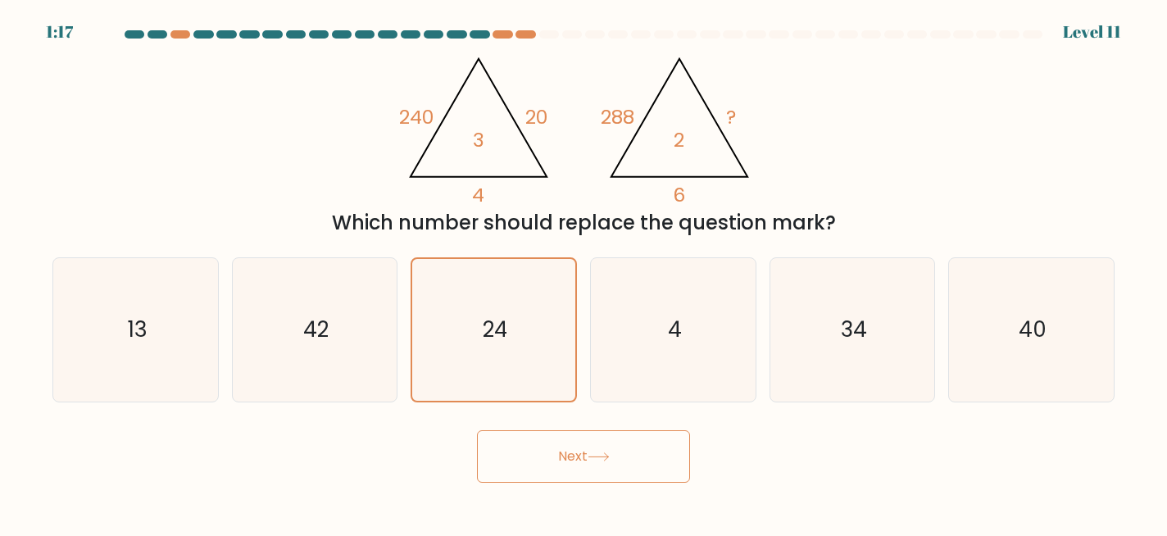
click at [516, 450] on button "Next" at bounding box center [583, 456] width 213 height 52
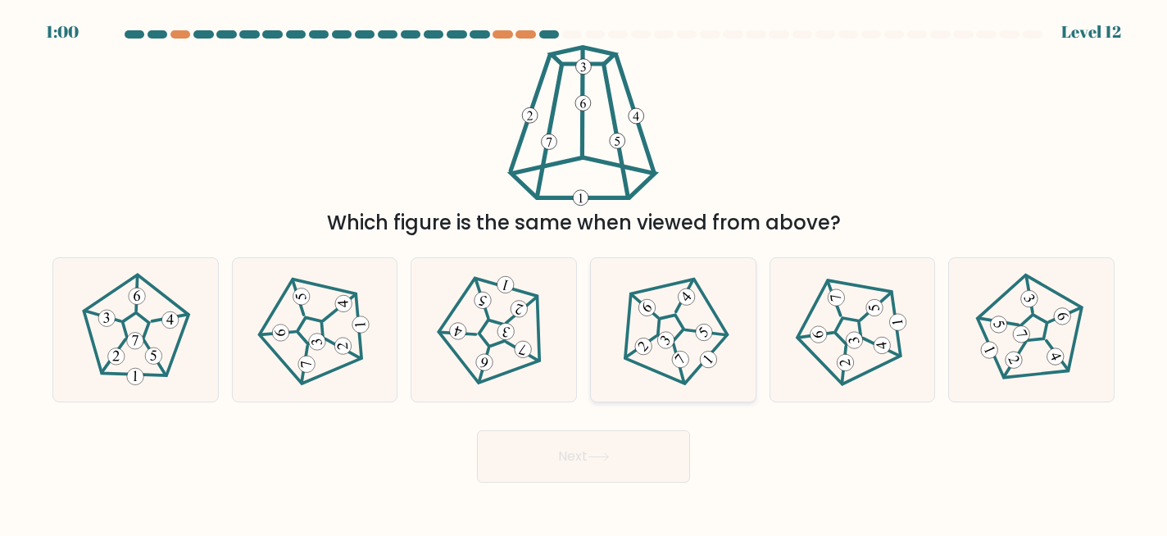
click at [684, 343] on icon at bounding box center [673, 330] width 115 height 115
click at [585, 272] on input "d." at bounding box center [584, 270] width 1 height 4
radio input "true"
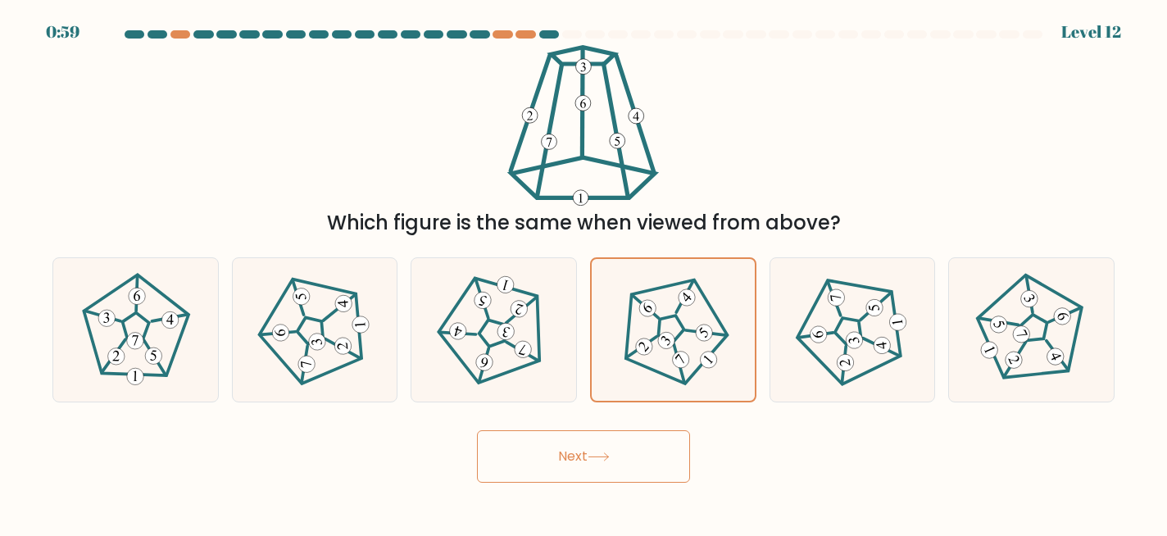
click at [660, 465] on button "Next" at bounding box center [583, 456] width 213 height 52
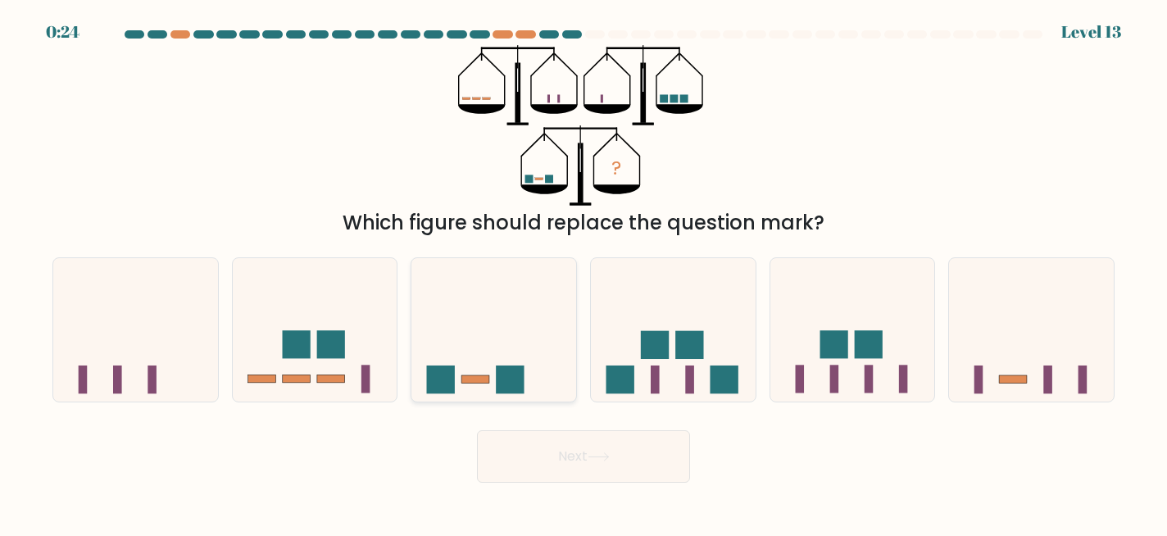
click at [547, 317] on icon at bounding box center [494, 330] width 165 height 136
click at [584, 272] on input "c." at bounding box center [584, 270] width 1 height 4
radio input "true"
click at [571, 449] on button "Next" at bounding box center [583, 456] width 213 height 52
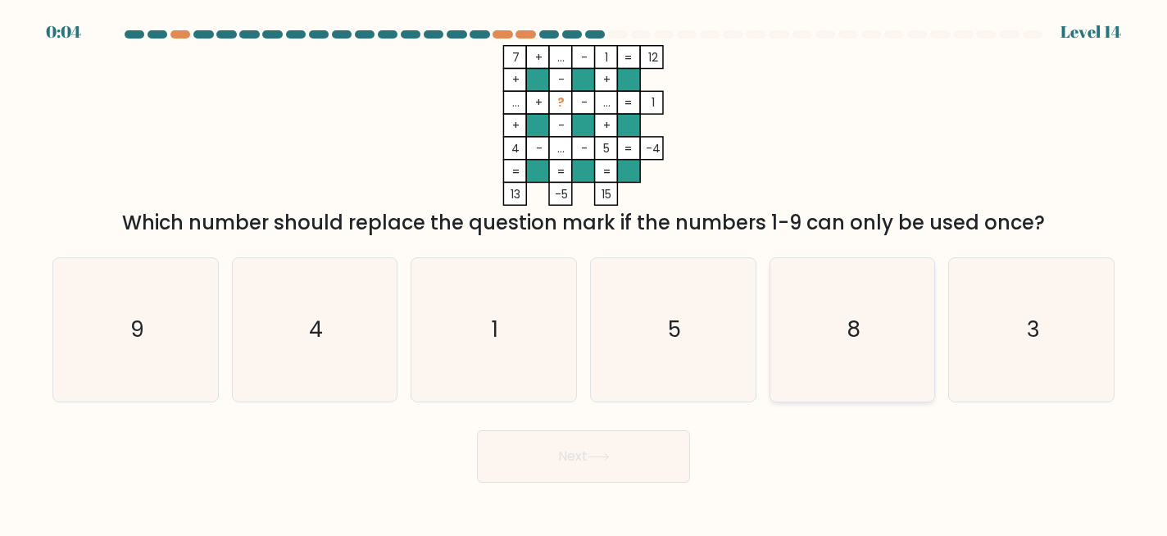
click at [811, 355] on icon "8" at bounding box center [852, 329] width 143 height 143
click at [585, 272] on input "e. 8" at bounding box center [584, 270] width 1 height 4
radio input "true"
click at [592, 472] on button "Next" at bounding box center [583, 456] width 213 height 52
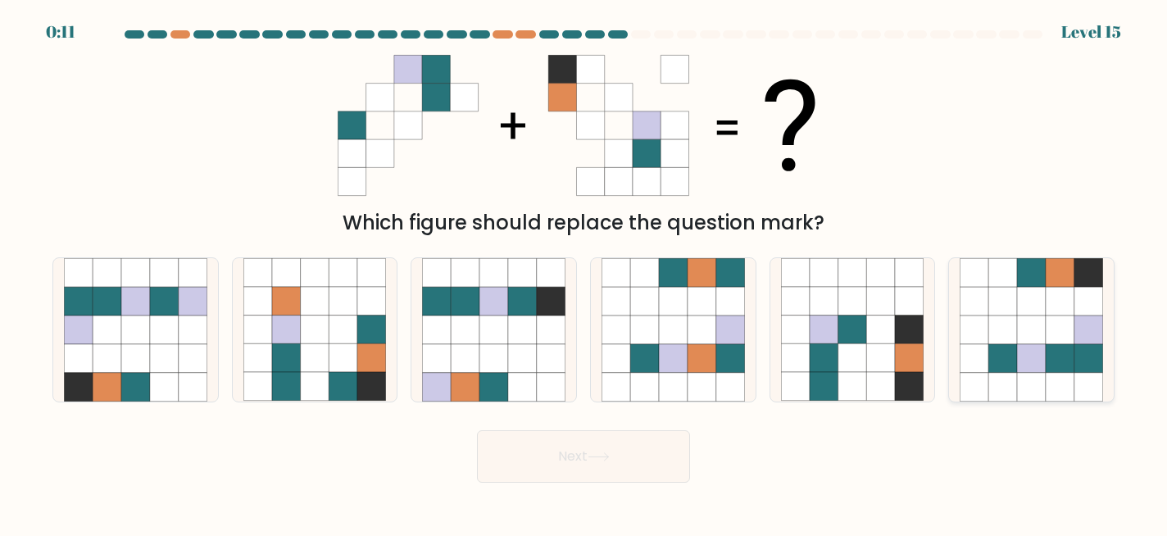
click at [1022, 332] on icon at bounding box center [1031, 330] width 29 height 29
click at [585, 272] on input "f." at bounding box center [584, 270] width 1 height 4
radio input "true"
click at [621, 468] on button "Next" at bounding box center [583, 456] width 213 height 52
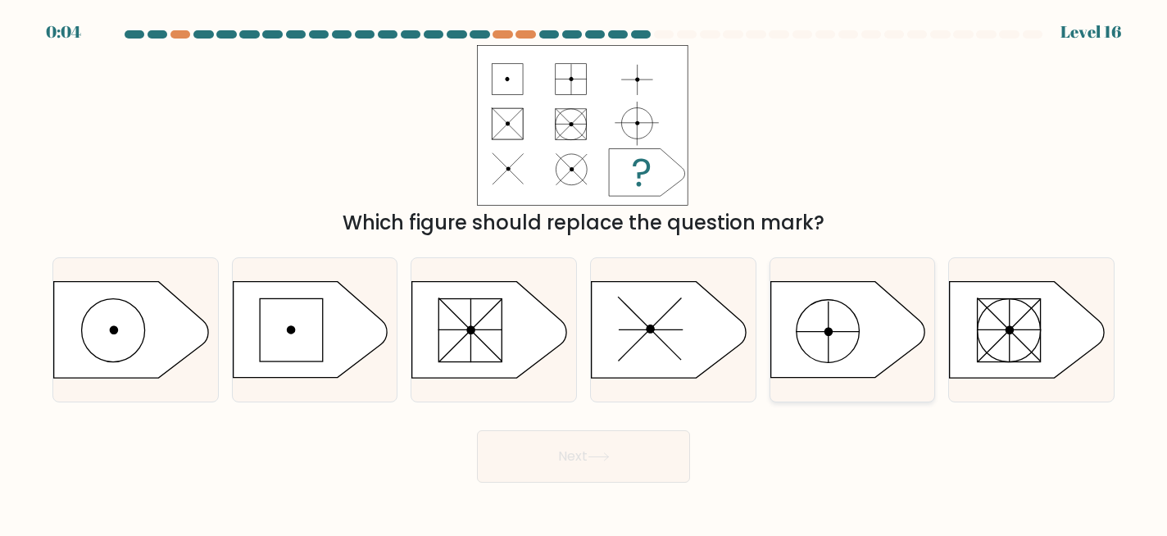
click at [817, 319] on icon at bounding box center [848, 330] width 154 height 96
click at [585, 272] on input "e." at bounding box center [584, 270] width 1 height 4
radio input "true"
click at [682, 343] on icon at bounding box center [669, 330] width 154 height 96
click at [585, 272] on input "d." at bounding box center [584, 270] width 1 height 4
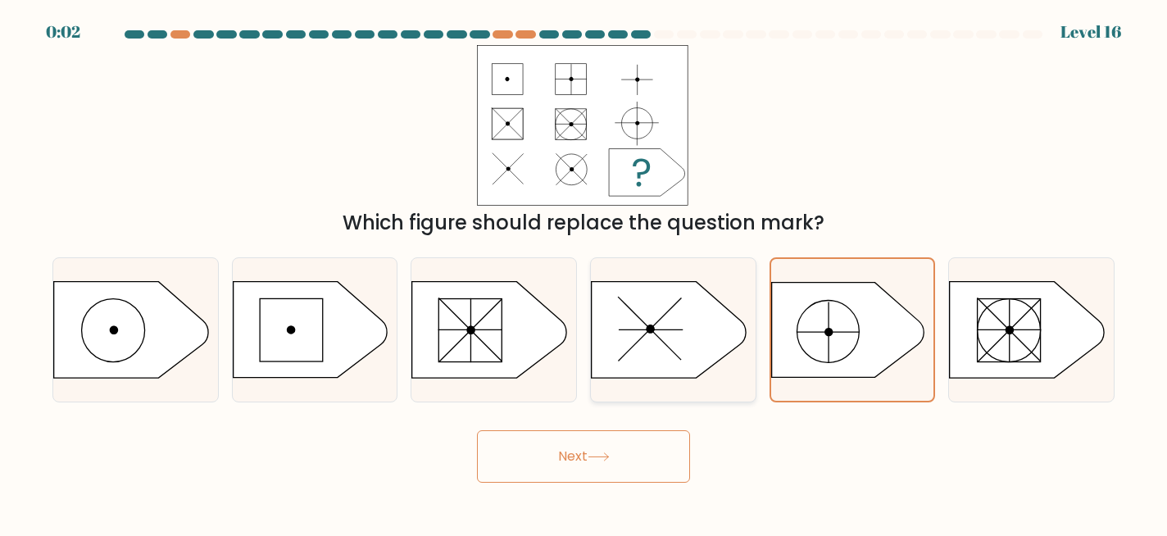
radio input "true"
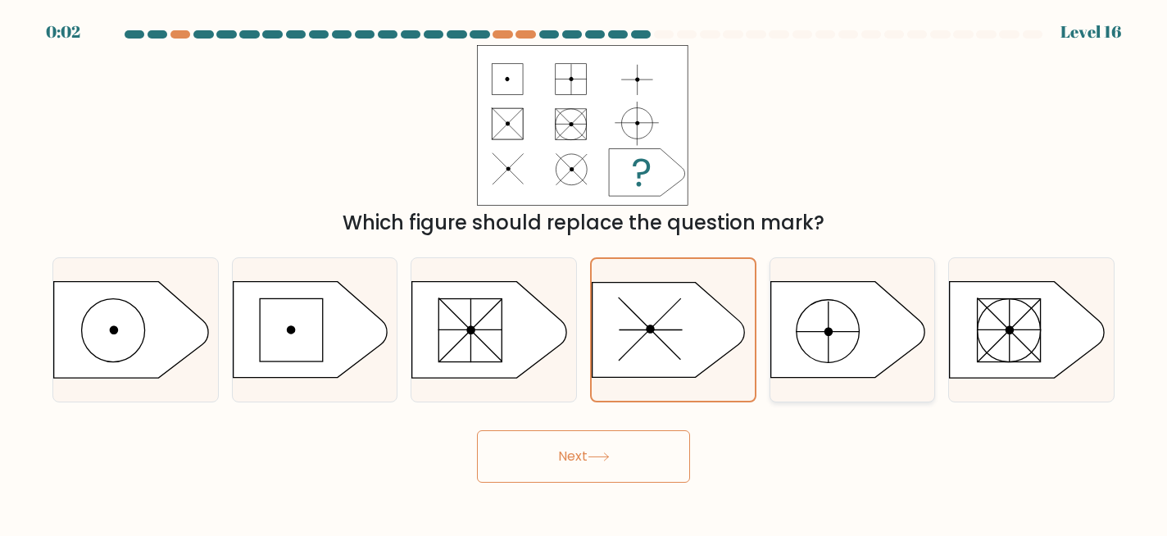
click at [780, 343] on icon at bounding box center [848, 330] width 154 height 96
click at [585, 272] on input "e." at bounding box center [584, 270] width 1 height 4
radio input "true"
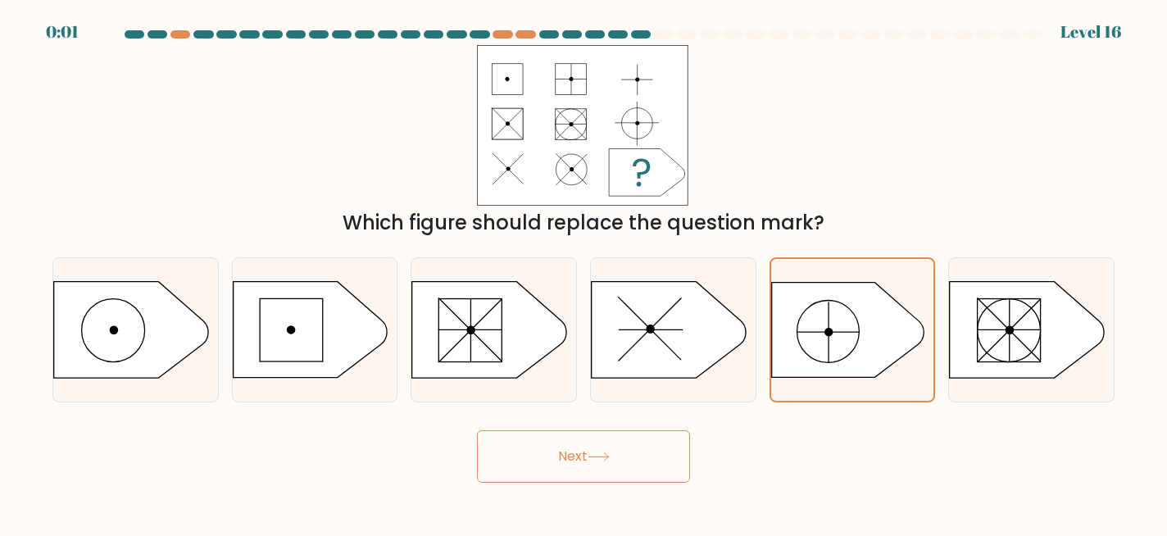
click at [676, 421] on form "a." at bounding box center [583, 256] width 1167 height 453
click at [632, 458] on button "Next" at bounding box center [583, 456] width 213 height 52
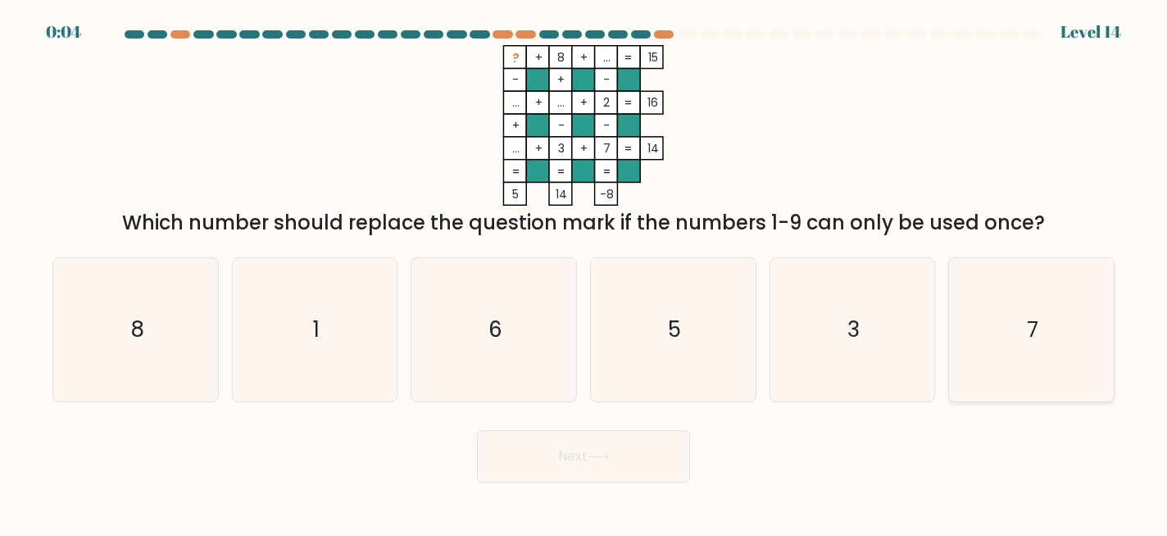
click at [1053, 339] on icon "7" at bounding box center [1031, 329] width 143 height 143
click at [585, 272] on input "f. 7" at bounding box center [584, 270] width 1 height 4
radio input "true"
click at [848, 307] on icon "3" at bounding box center [852, 329] width 143 height 143
click at [585, 272] on input "e. 3" at bounding box center [584, 270] width 1 height 4
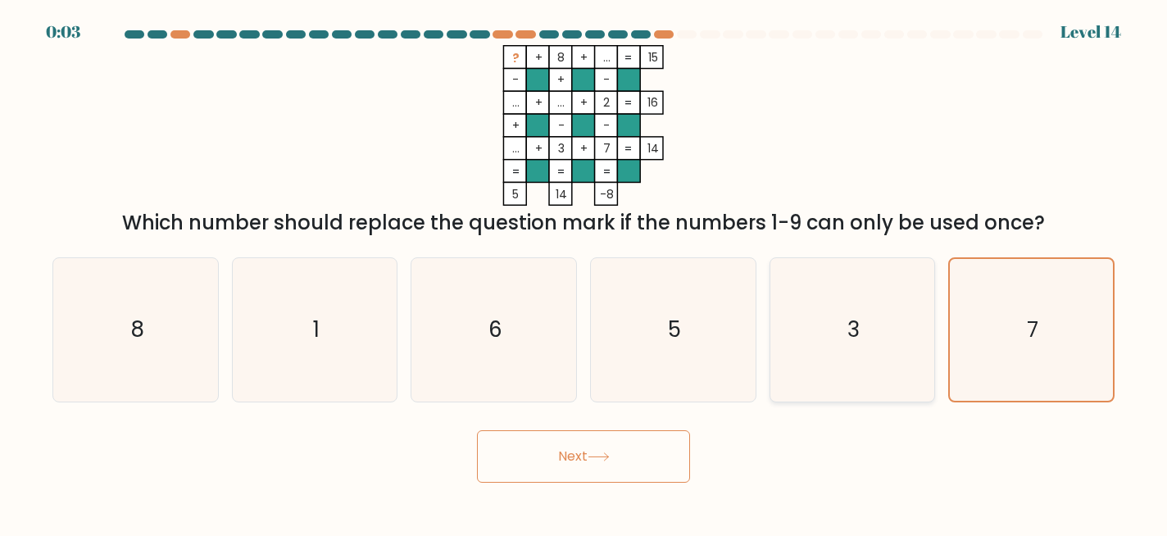
radio input "true"
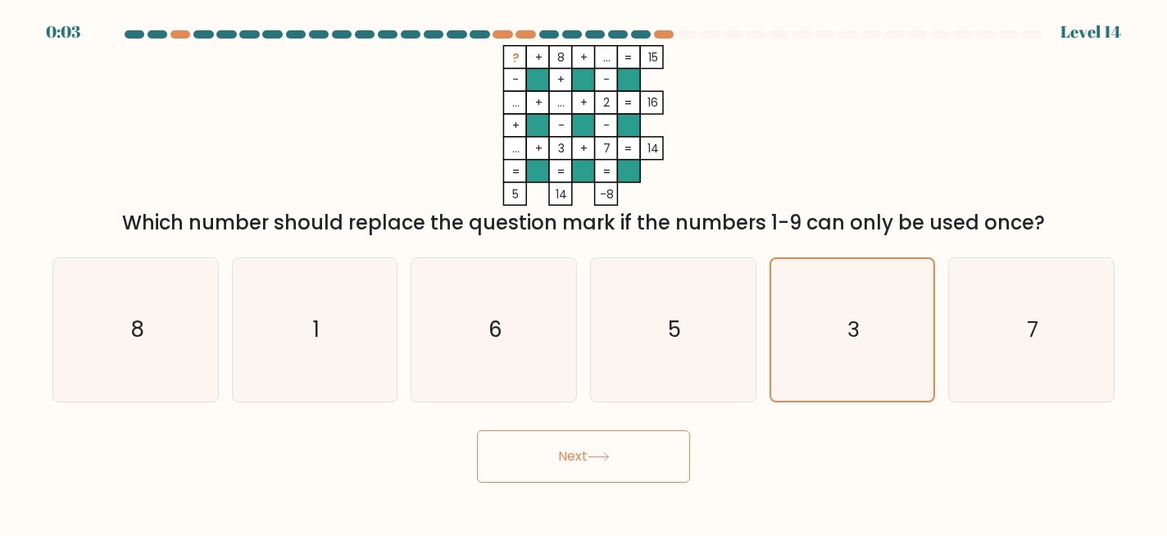
click at [658, 466] on button "Next" at bounding box center [583, 456] width 213 height 52
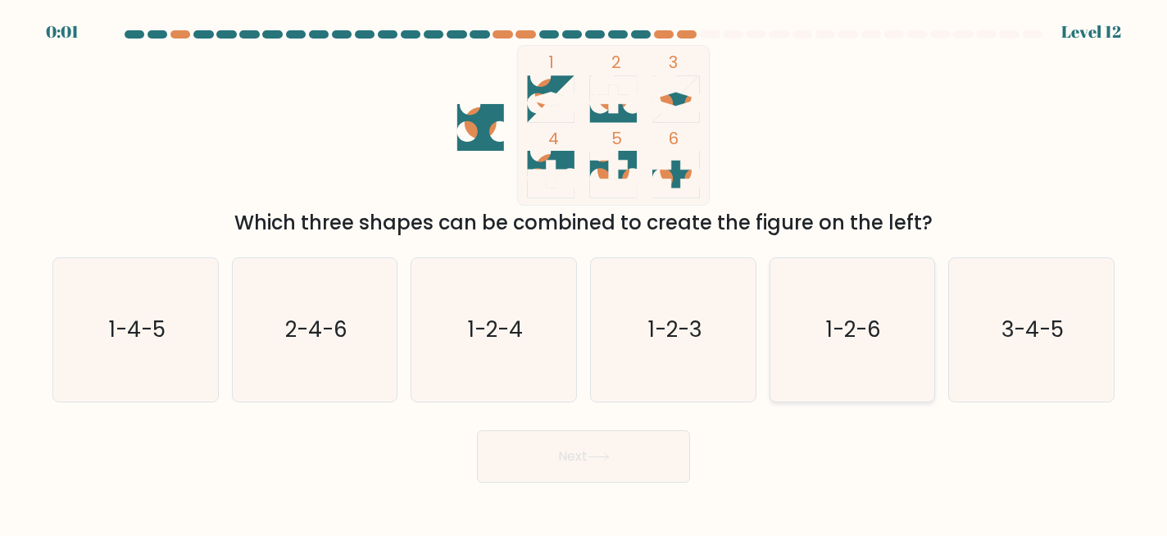
click at [821, 320] on icon "1-2-6" at bounding box center [852, 329] width 143 height 143
click at [585, 272] on input "e. 1-2-6" at bounding box center [584, 270] width 1 height 4
radio input "true"
click at [663, 462] on button "Next" at bounding box center [583, 456] width 213 height 52
